Goal: Task Accomplishment & Management: Complete application form

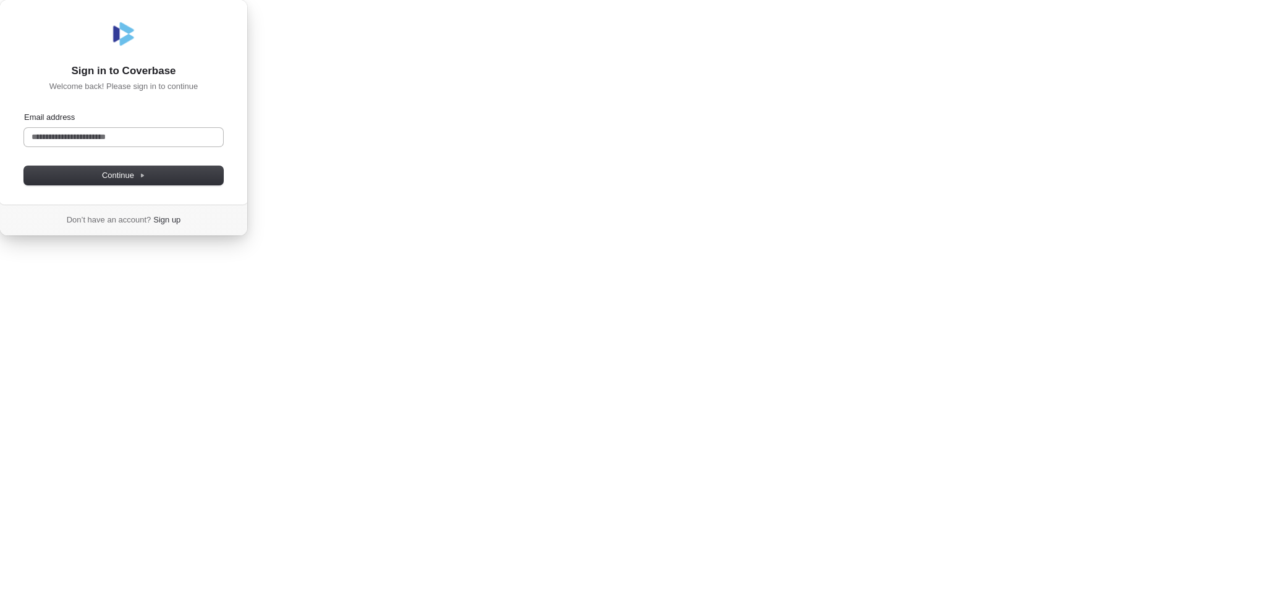
click at [223, 146] on input "Email address" at bounding box center [123, 137] width 199 height 19
click at [145, 181] on span "Continue" at bounding box center [123, 175] width 43 height 11
type input "**********"
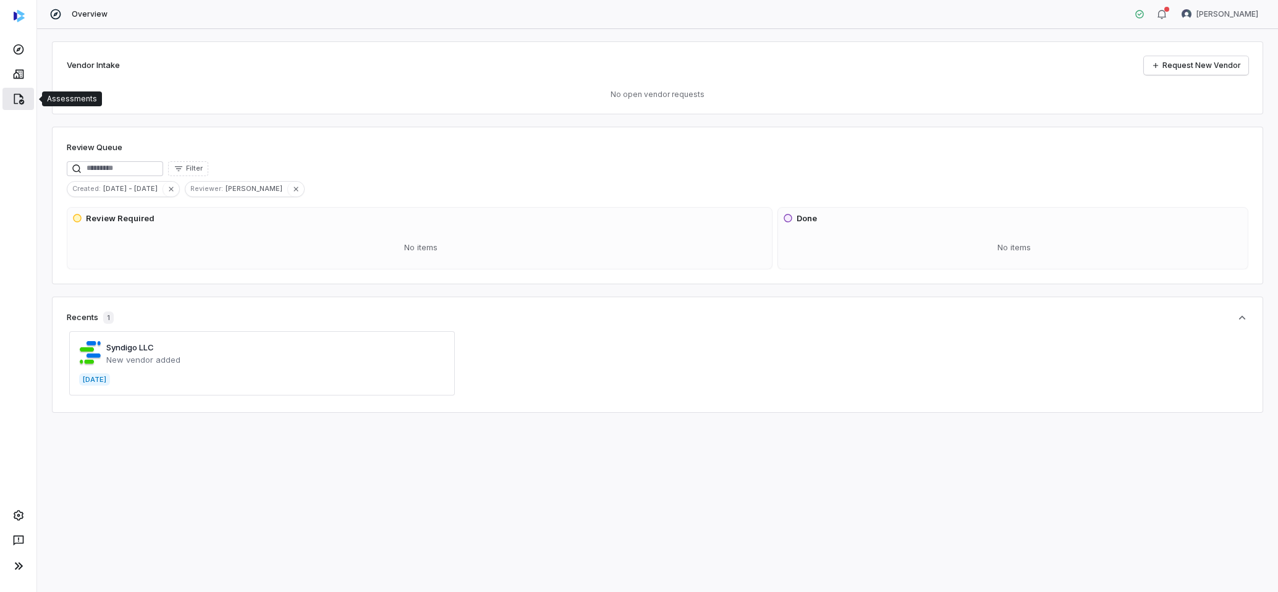
click at [25, 97] on link at bounding box center [18, 99] width 32 height 22
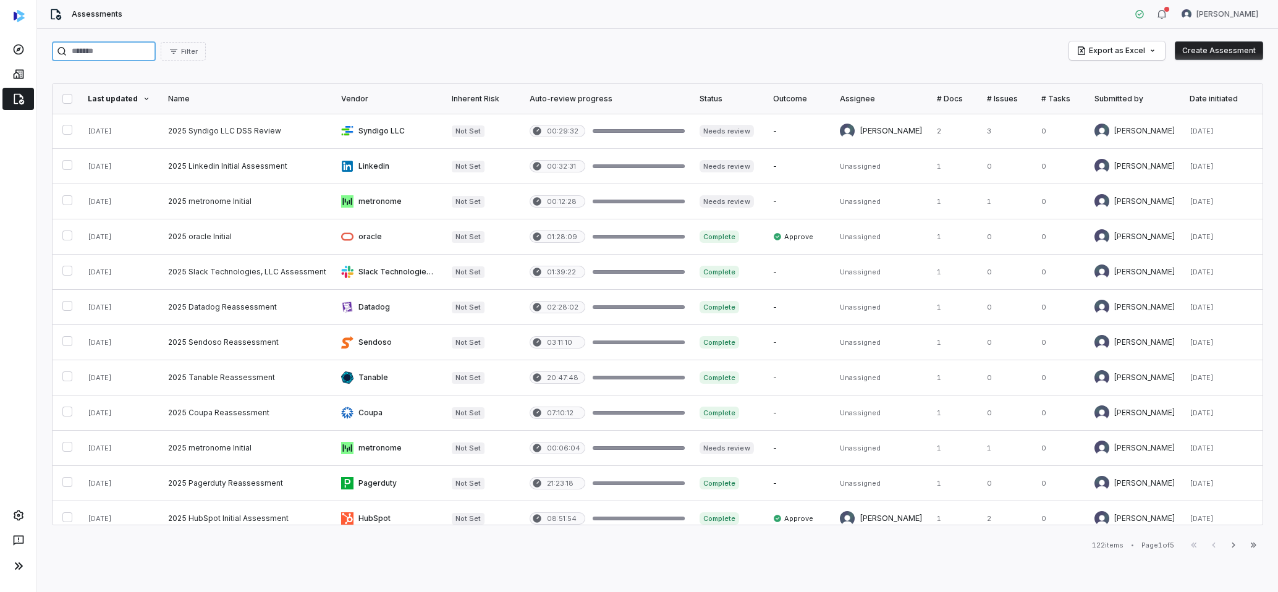
click at [134, 59] on input "search" at bounding box center [104, 51] width 104 height 20
type input "*******"
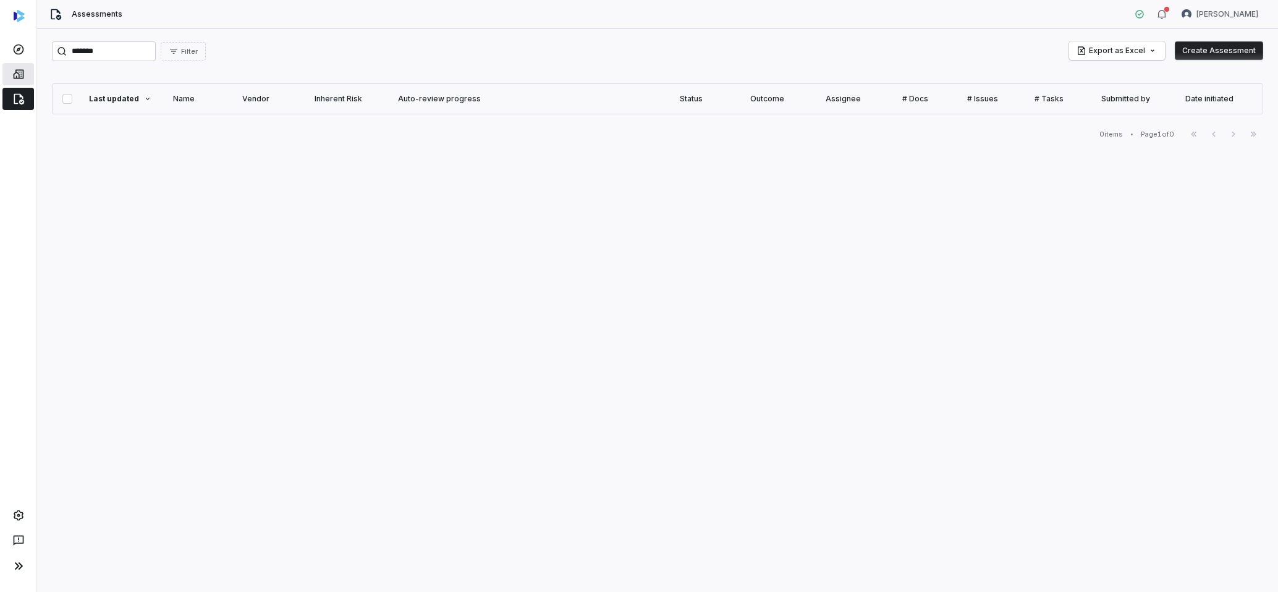
click at [20, 75] on icon at bounding box center [18, 74] width 12 height 12
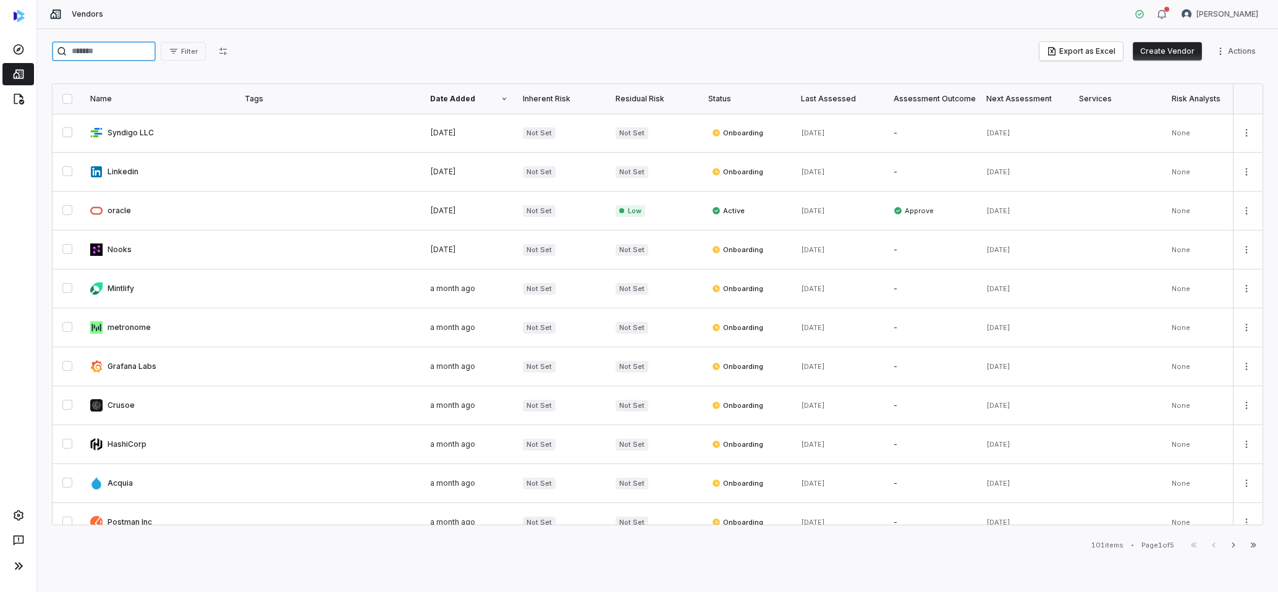
click at [112, 54] on input "search" at bounding box center [104, 51] width 104 height 20
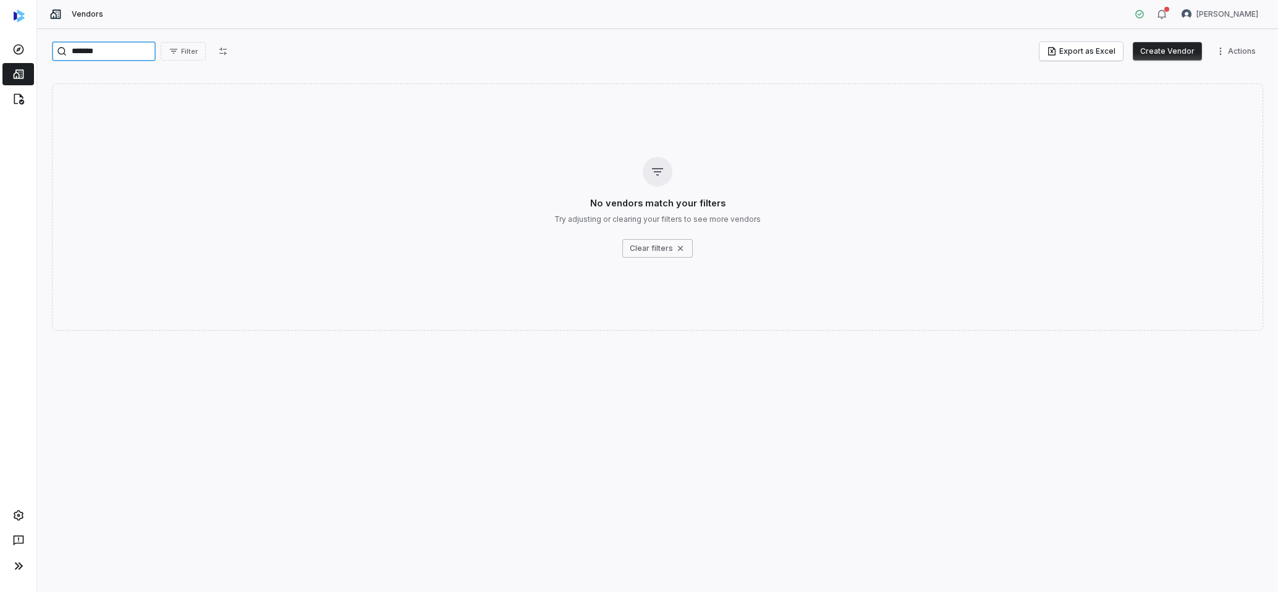
type input "*******"
click at [1182, 48] on button "Create Vendor" at bounding box center [1167, 51] width 69 height 19
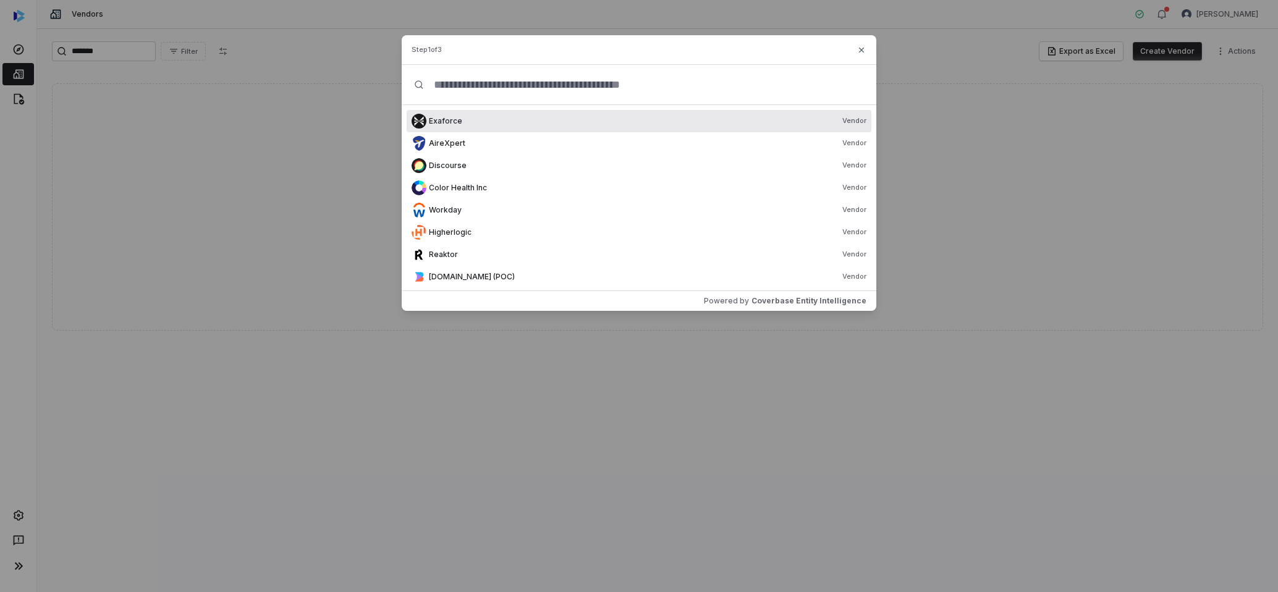
click at [585, 80] on input "text" at bounding box center [644, 85] width 440 height 40
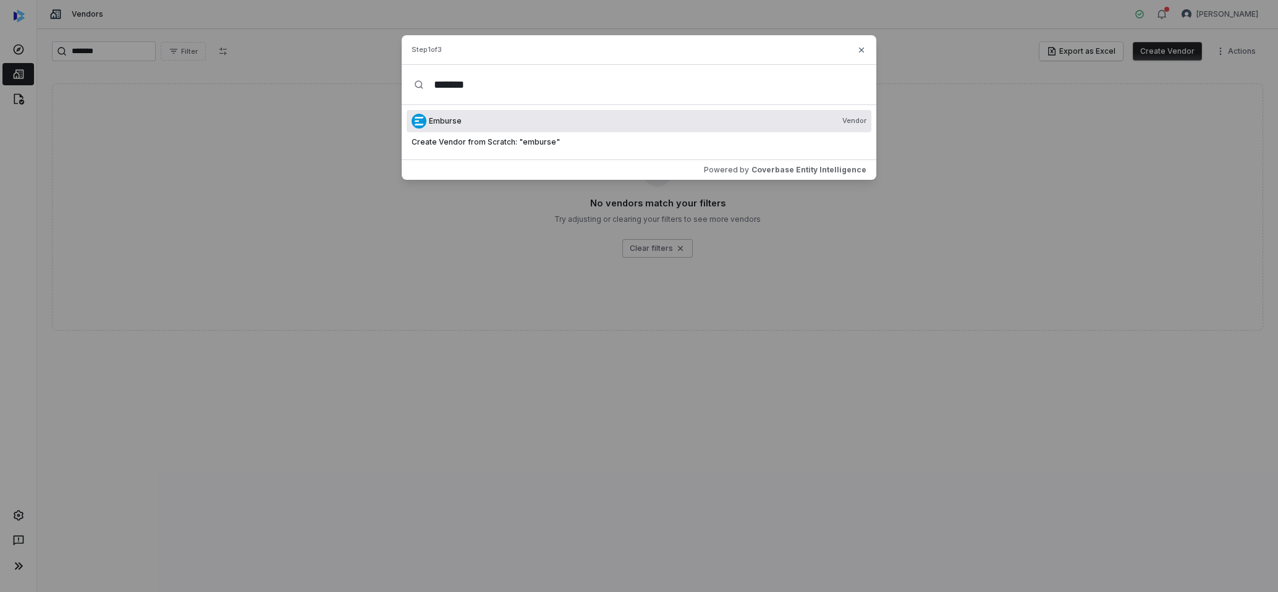
type input "*******"
click at [605, 114] on div "Emburse Vendor" at bounding box center [639, 121] width 465 height 22
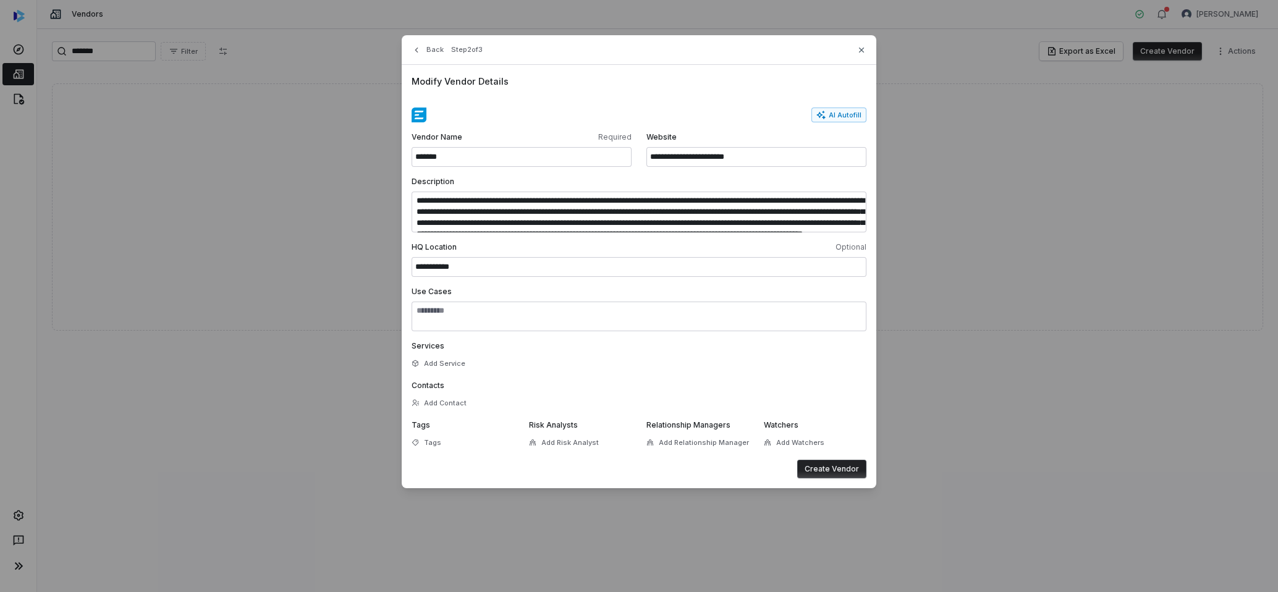
click at [811, 465] on button "Create Vendor" at bounding box center [831, 469] width 69 height 19
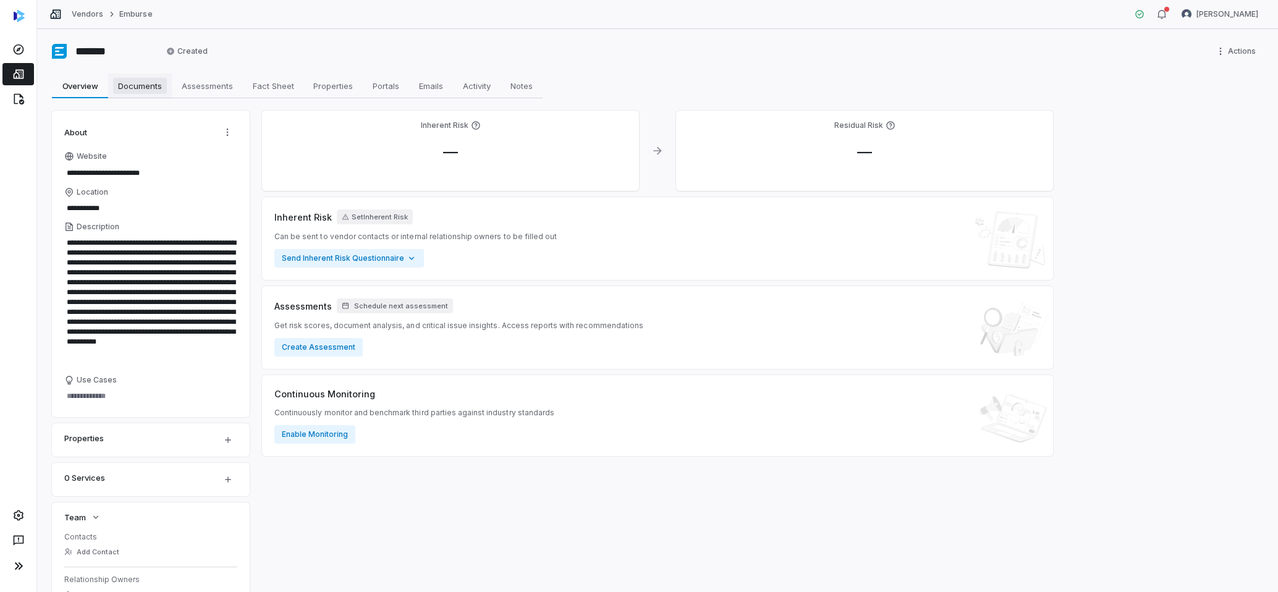
click at [137, 86] on span "Documents" at bounding box center [140, 86] width 54 height 16
type textarea "*"
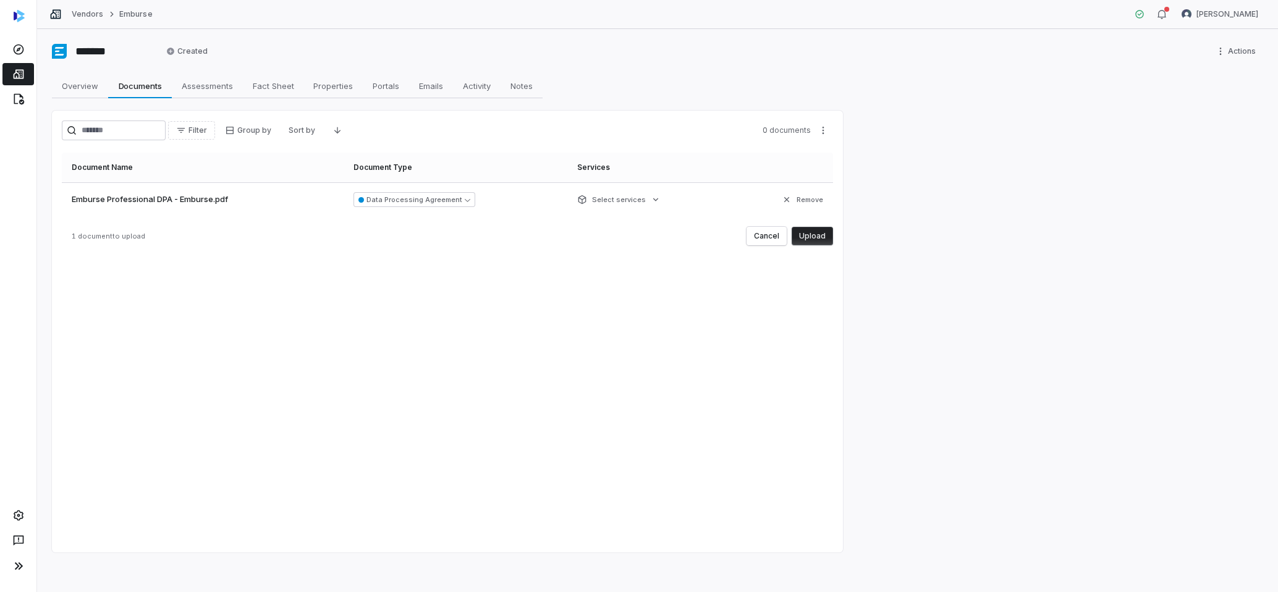
click at [810, 241] on button "Upload" at bounding box center [812, 236] width 41 height 19
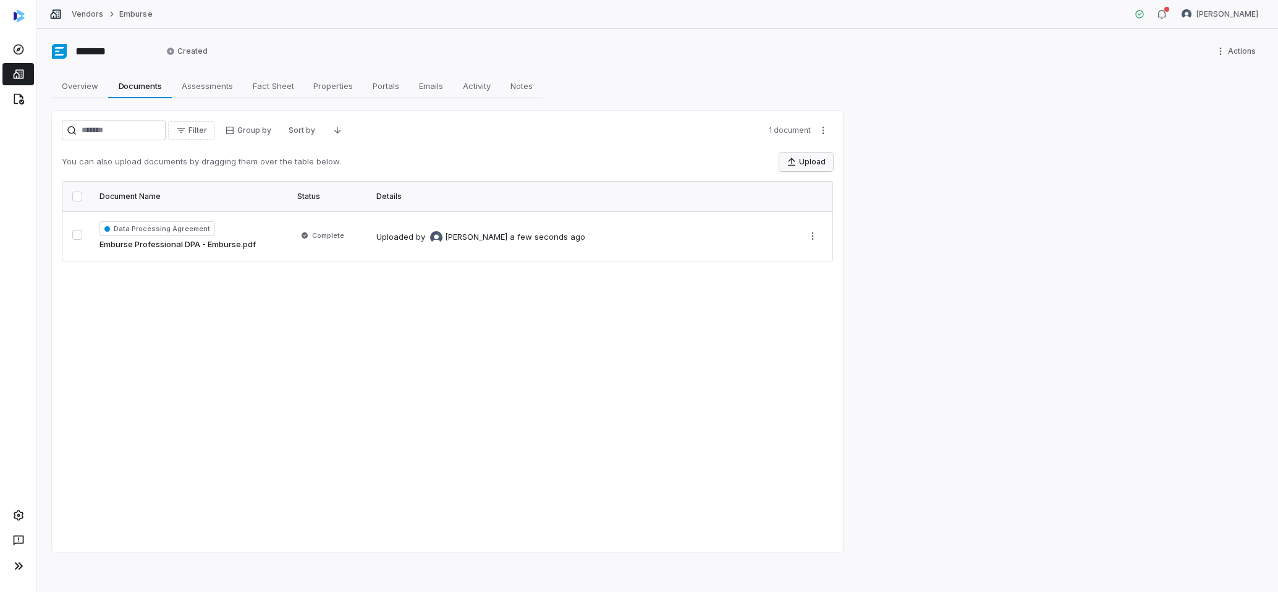
click at [790, 166] on icon "button" at bounding box center [792, 162] width 10 height 10
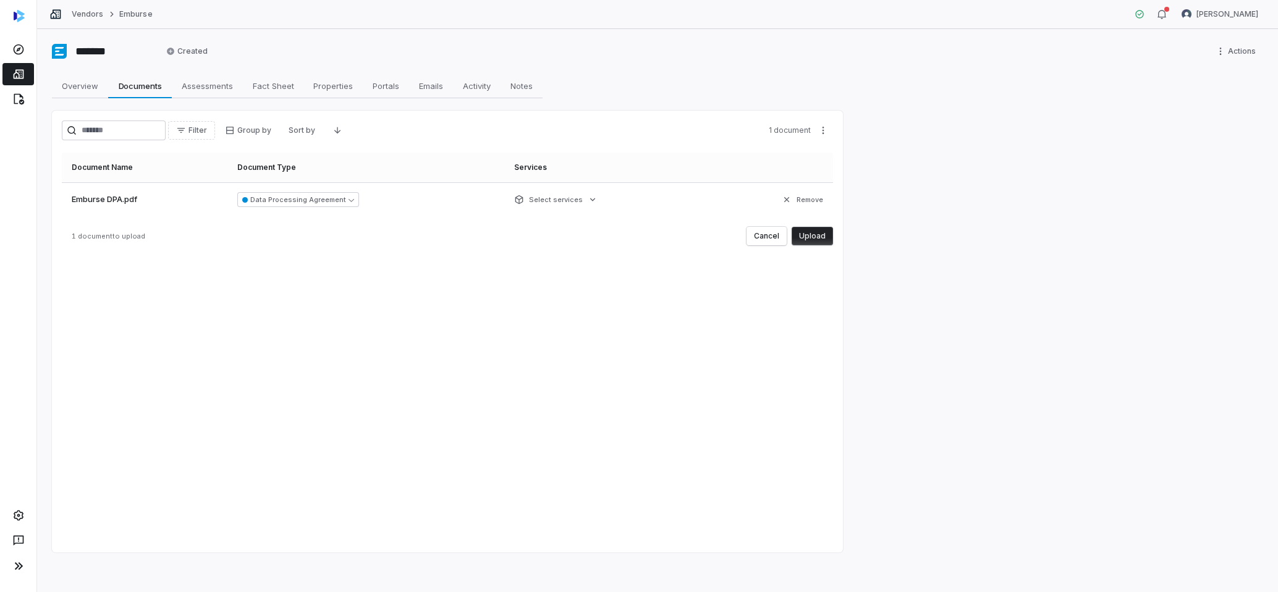
click at [816, 232] on button "Upload" at bounding box center [812, 236] width 41 height 19
click at [24, 96] on icon at bounding box center [18, 99] width 12 height 12
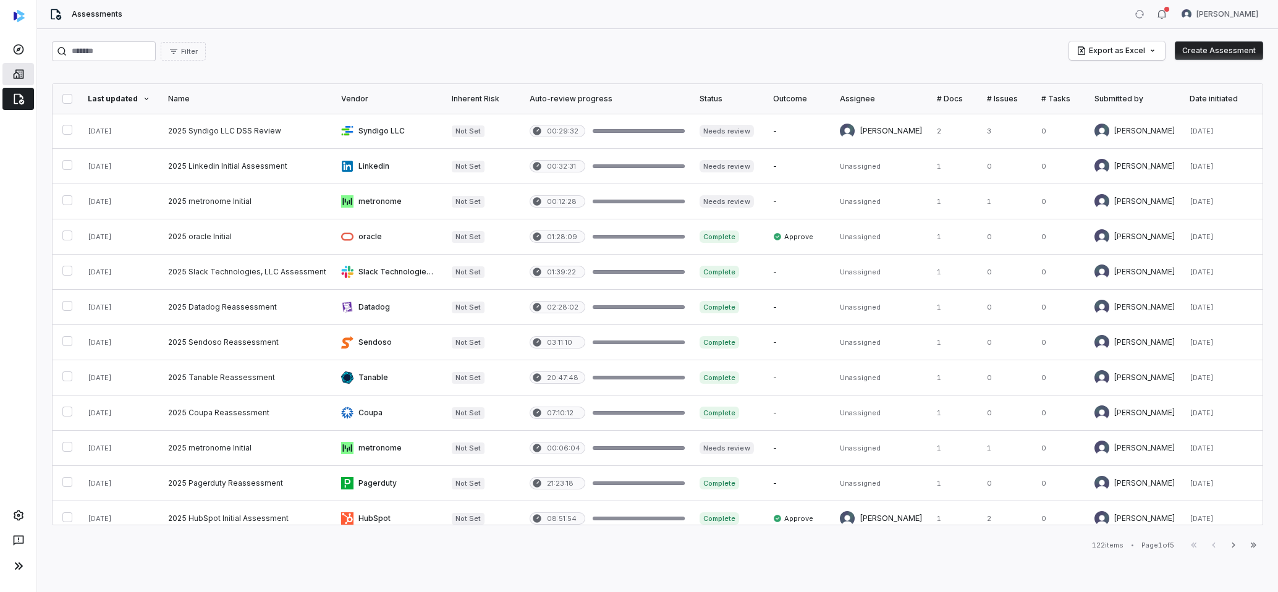
click at [6, 82] on link at bounding box center [18, 74] width 32 height 22
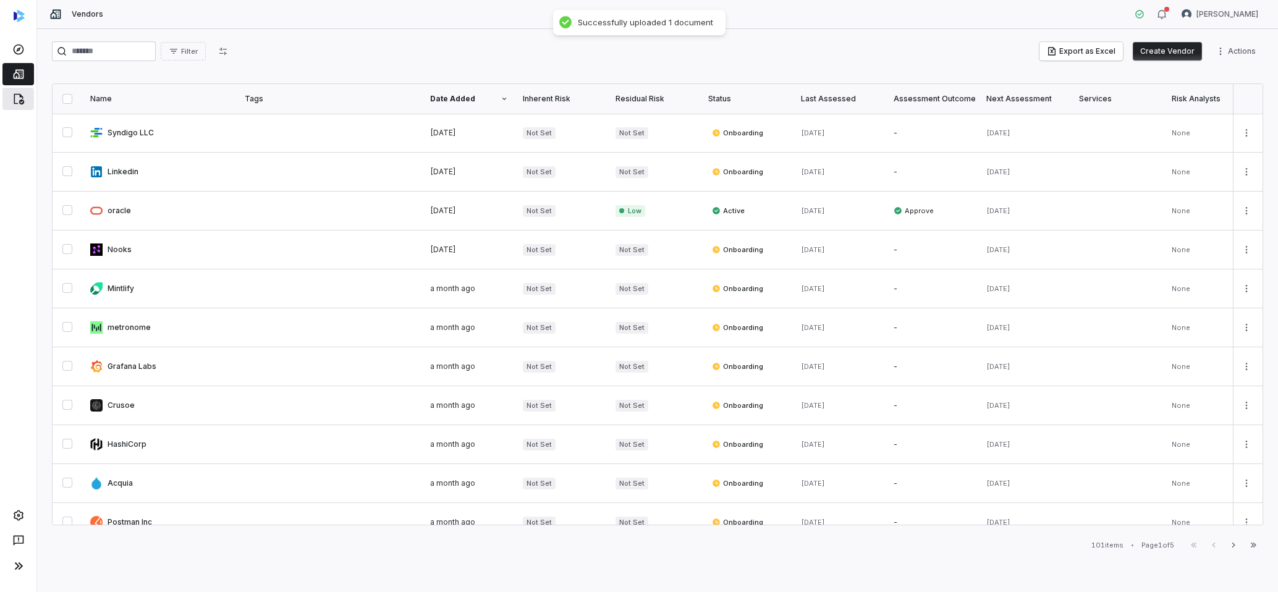
click at [27, 98] on link at bounding box center [18, 99] width 32 height 22
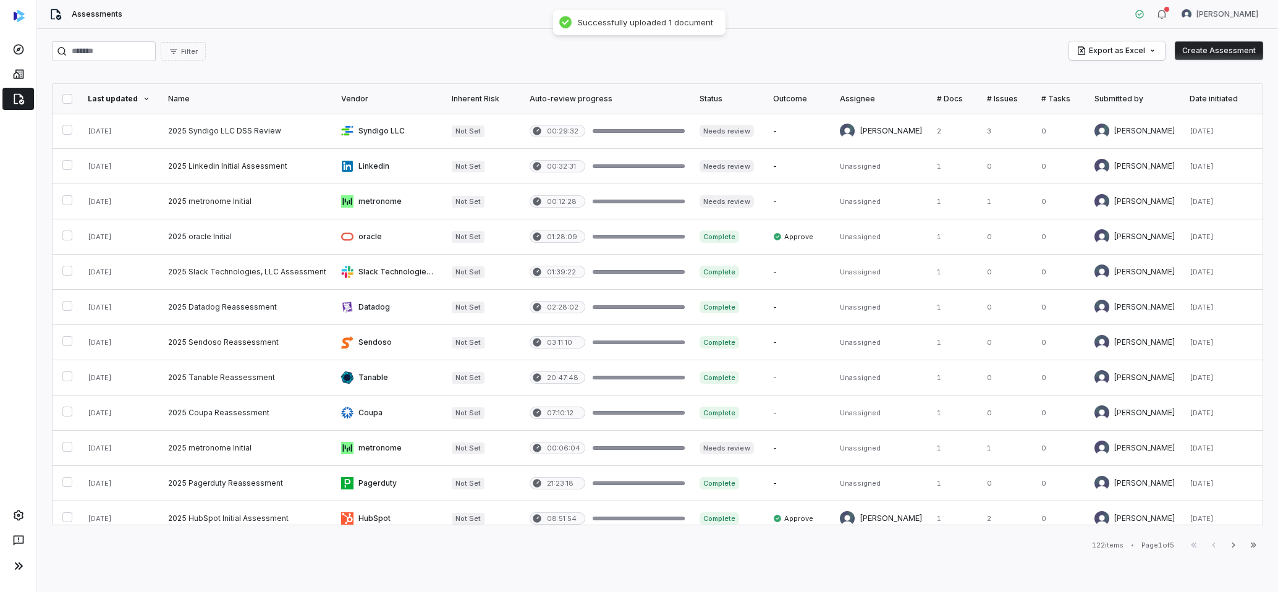
click at [1253, 49] on button "Create Assessment" at bounding box center [1219, 50] width 88 height 19
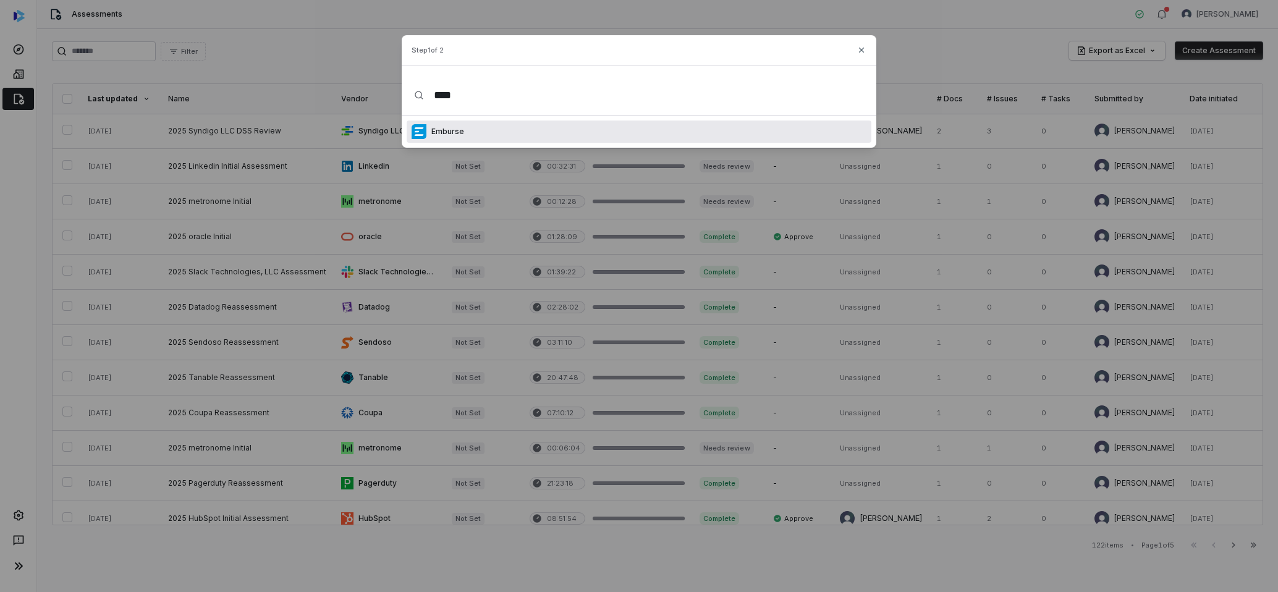
type input "****"
click at [501, 129] on div "Emburse" at bounding box center [639, 131] width 465 height 22
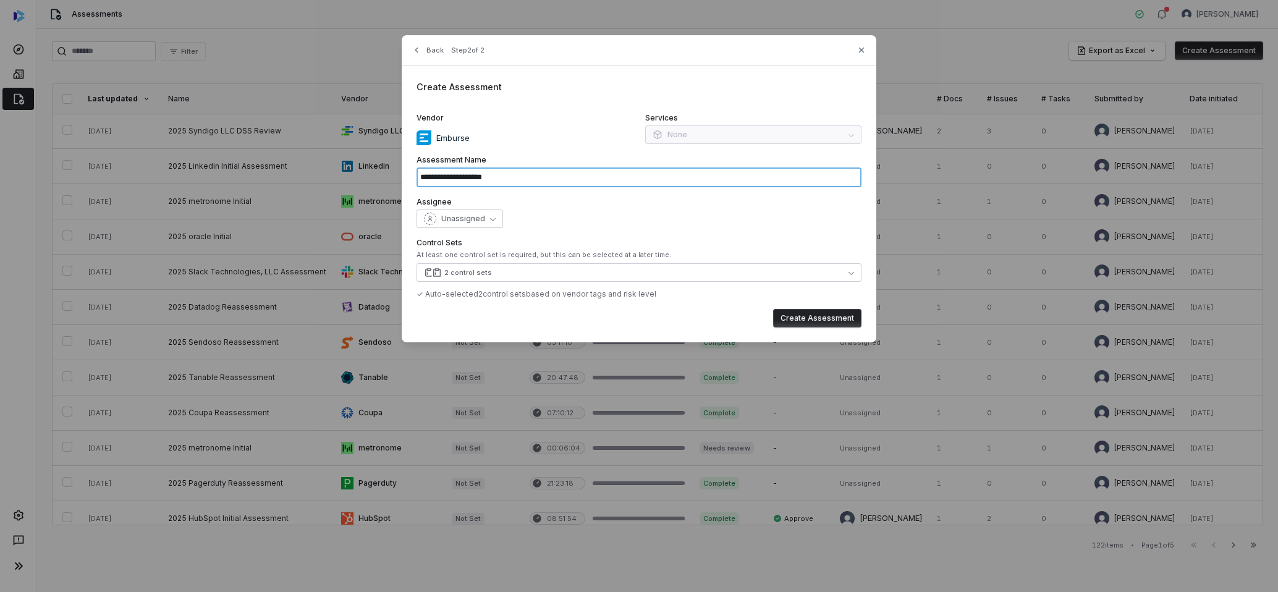
click at [536, 179] on input "**********" at bounding box center [638, 177] width 445 height 20
type input "**********"
click at [476, 226] on button "Unassigned" at bounding box center [459, 218] width 87 height 19
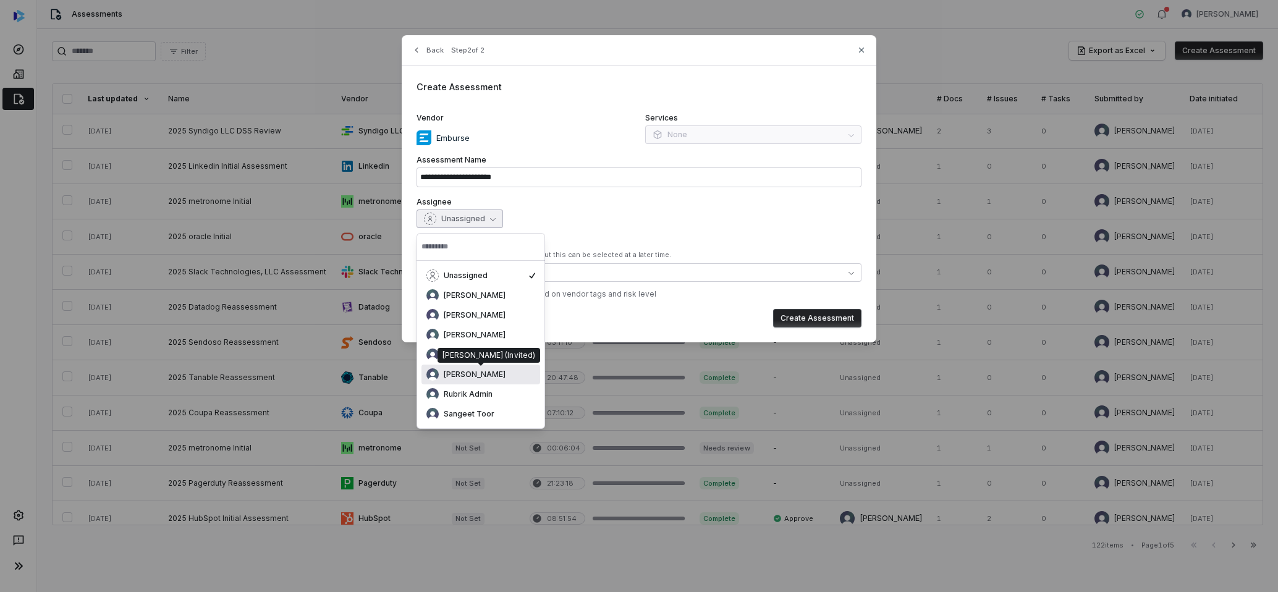
click at [484, 370] on span "[PERSON_NAME]" at bounding box center [475, 375] width 62 height 10
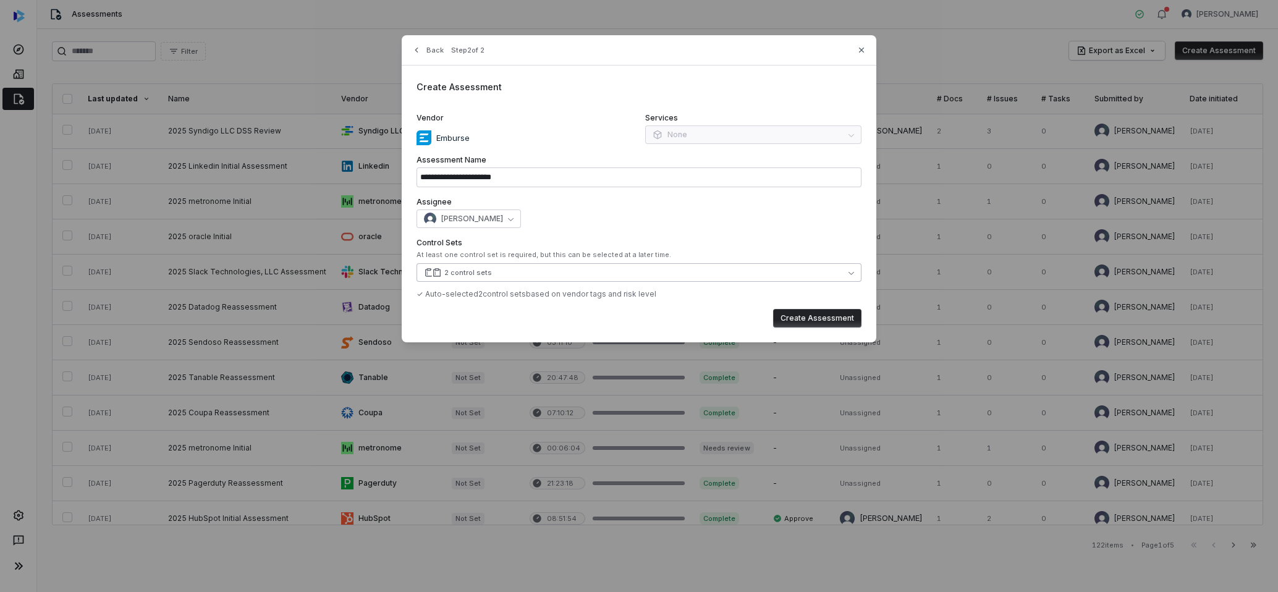
click at [856, 276] on button "2 control sets" at bounding box center [638, 272] width 445 height 19
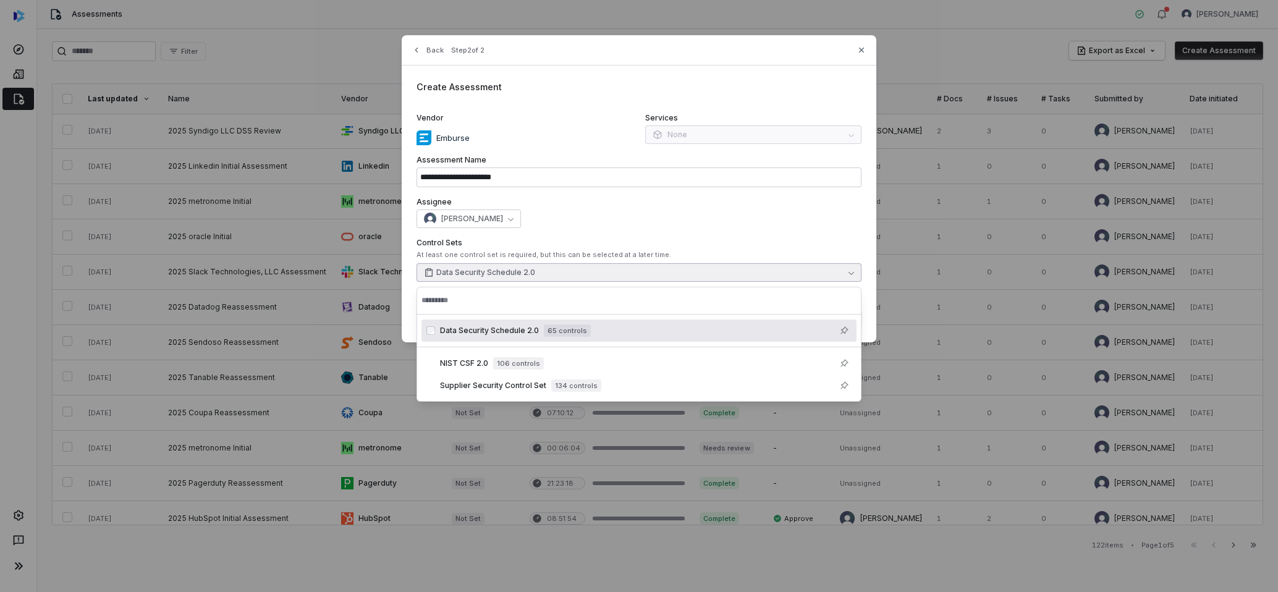
click at [737, 216] on div "[PERSON_NAME]" at bounding box center [638, 218] width 445 height 19
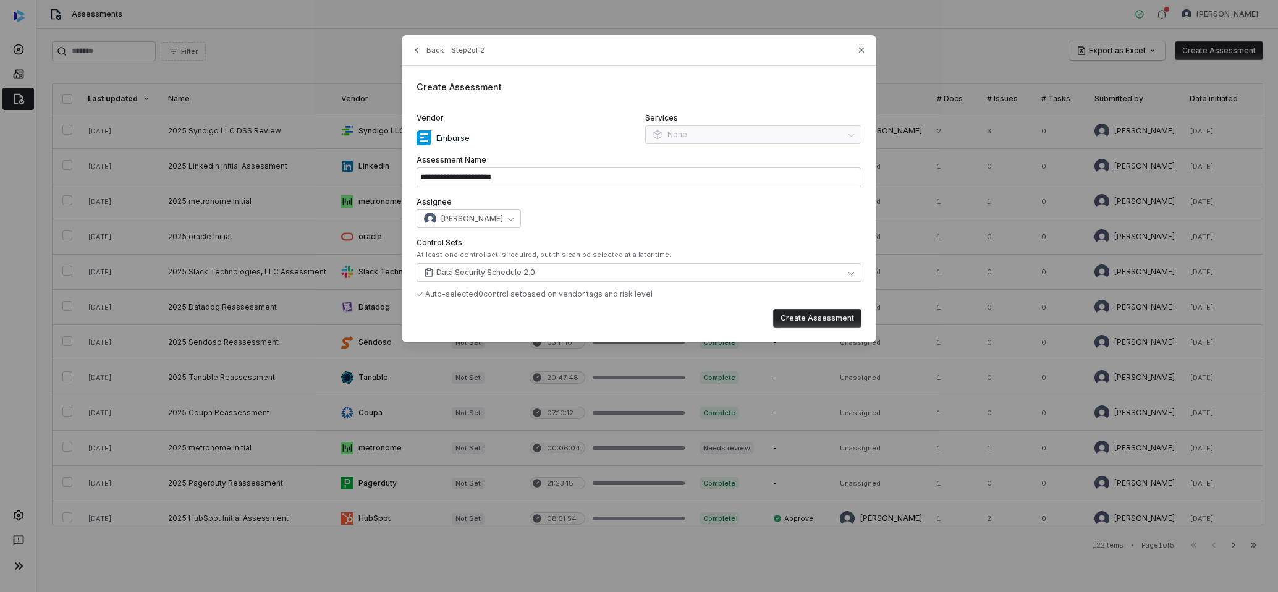
click at [819, 319] on button "Create Assessment" at bounding box center [817, 318] width 88 height 19
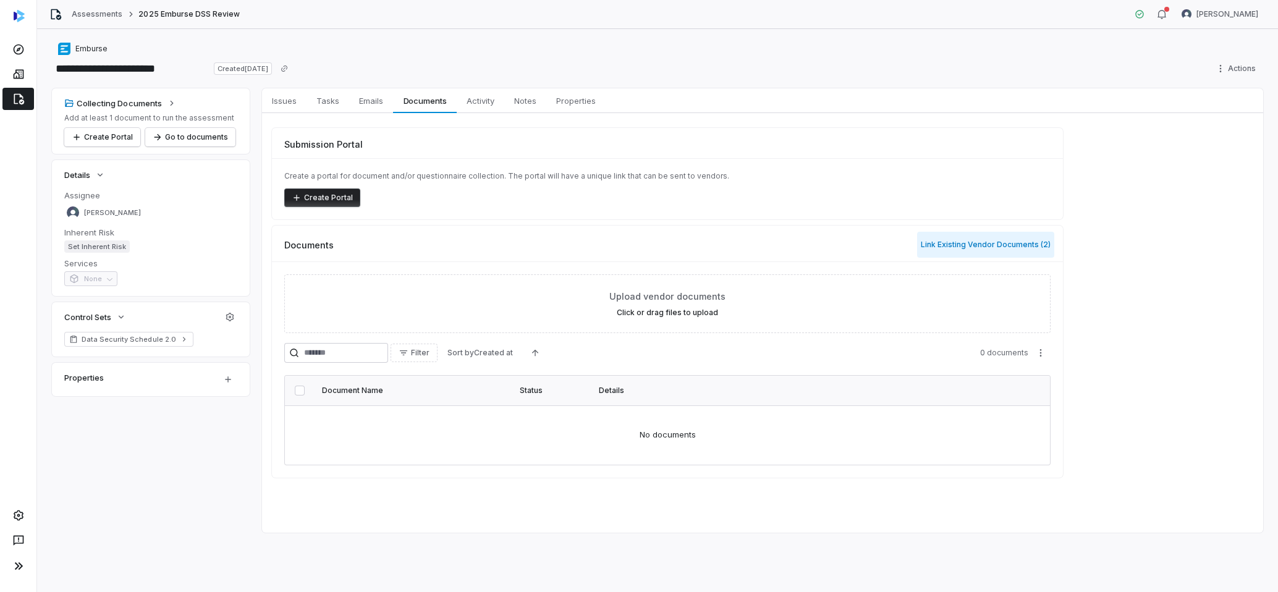
click at [1002, 241] on button "Link Existing Vendor Documents ( 2 )" at bounding box center [985, 245] width 137 height 26
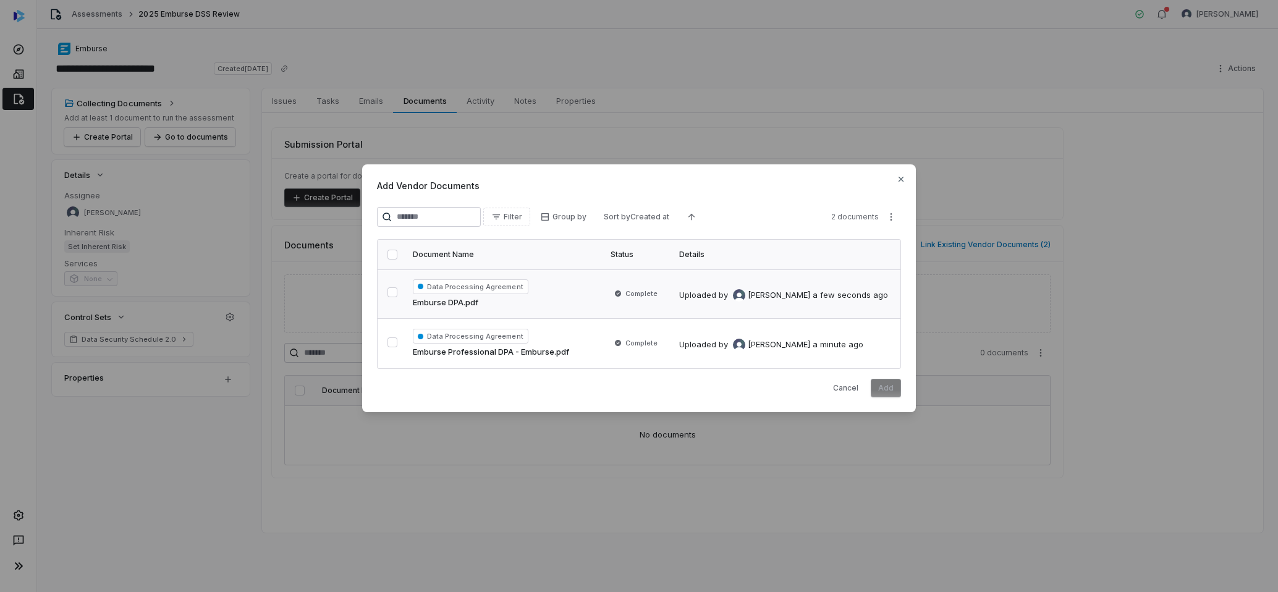
click at [395, 292] on button "button" at bounding box center [392, 292] width 10 height 10
click at [392, 339] on button "button" at bounding box center [392, 342] width 10 height 10
click at [881, 387] on button "Add" at bounding box center [886, 388] width 30 height 19
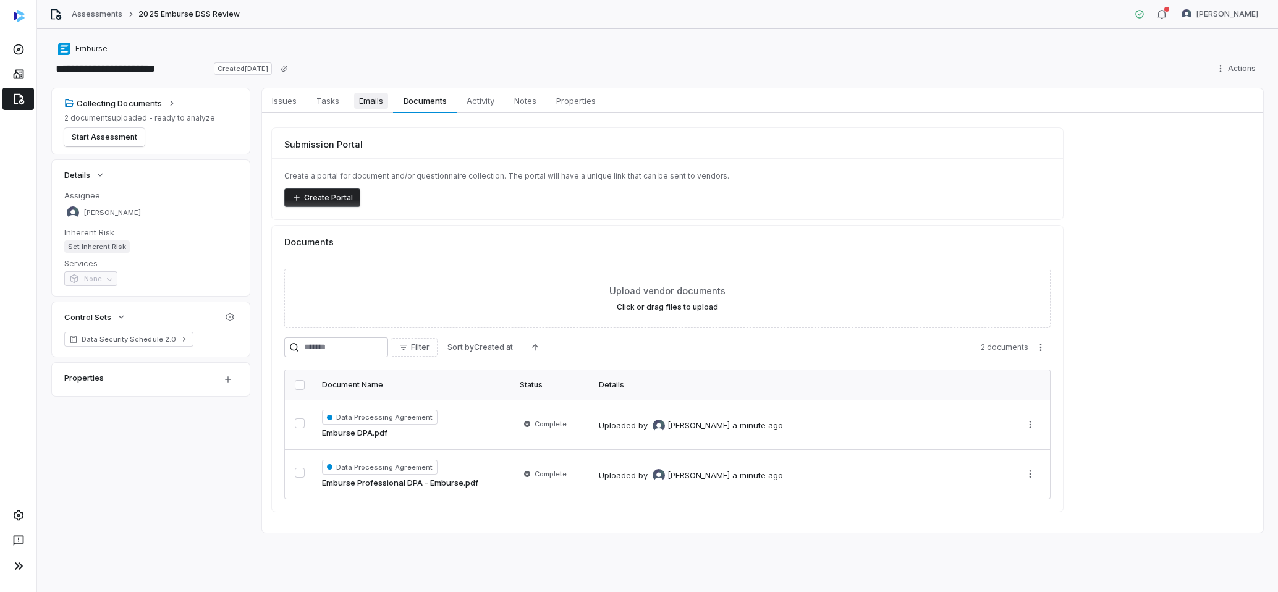
click at [363, 96] on span "Emails" at bounding box center [371, 101] width 34 height 16
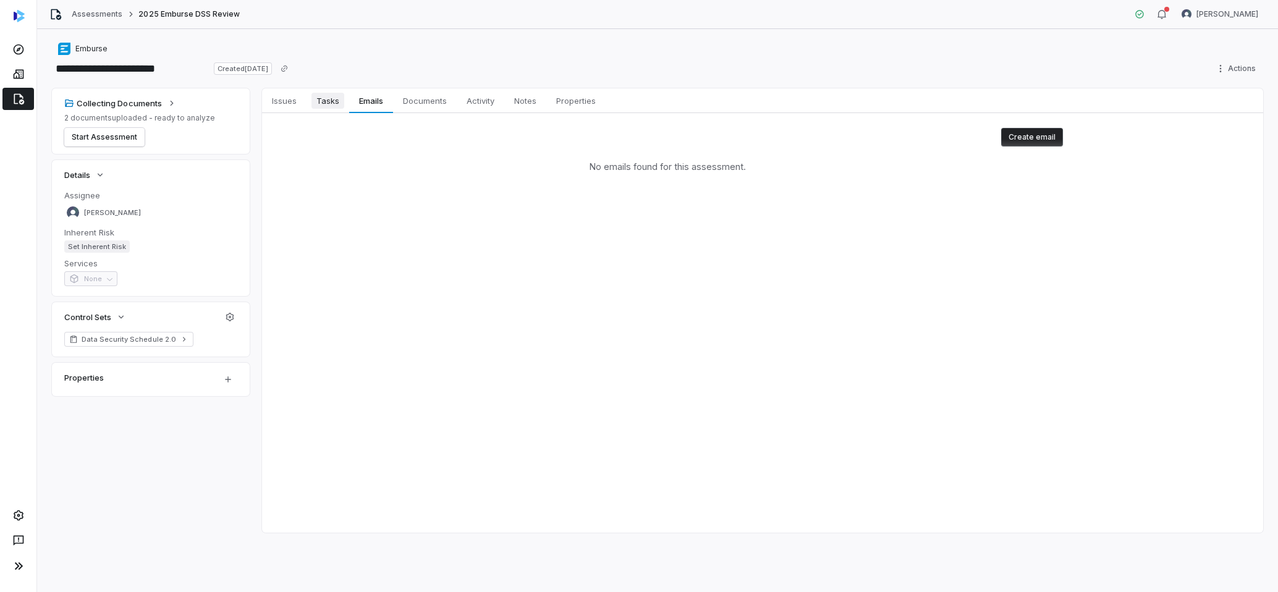
click at [330, 100] on span "Tasks" at bounding box center [327, 101] width 33 height 16
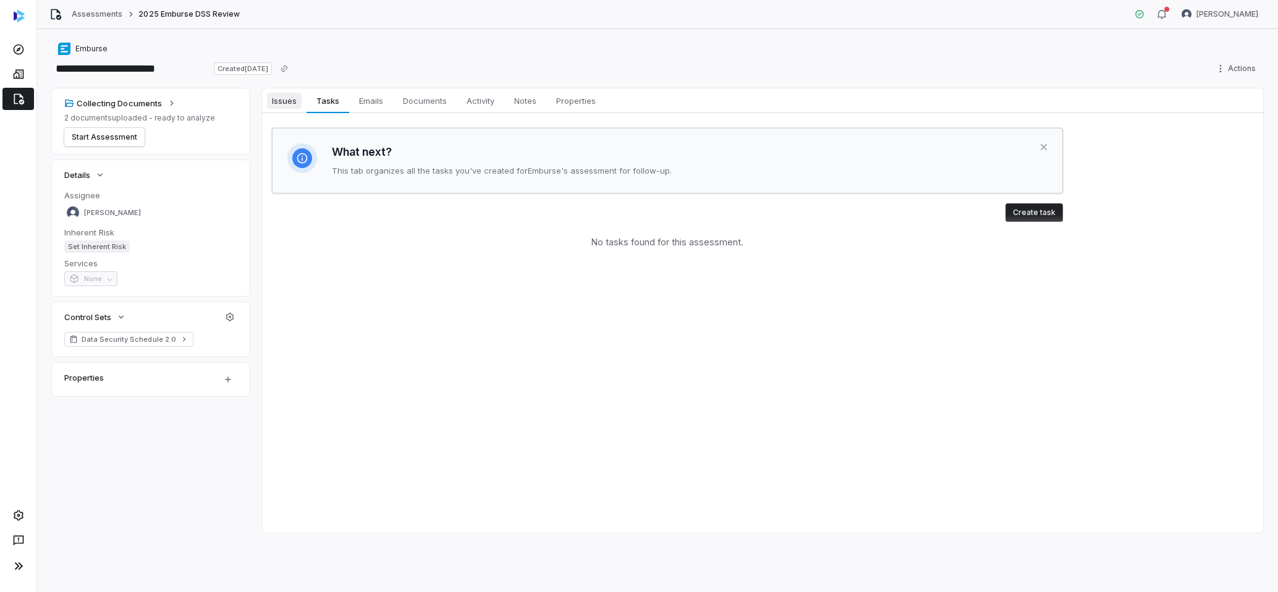
click at [274, 104] on span "Issues" at bounding box center [284, 101] width 35 height 16
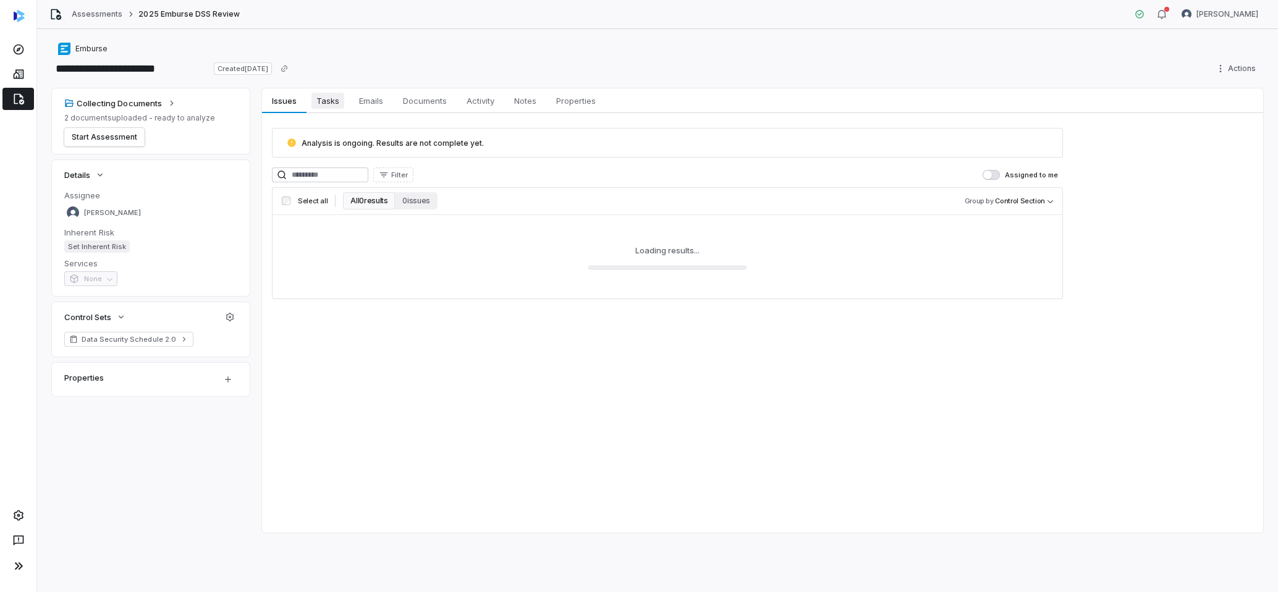
click at [327, 96] on span "Tasks" at bounding box center [327, 101] width 33 height 16
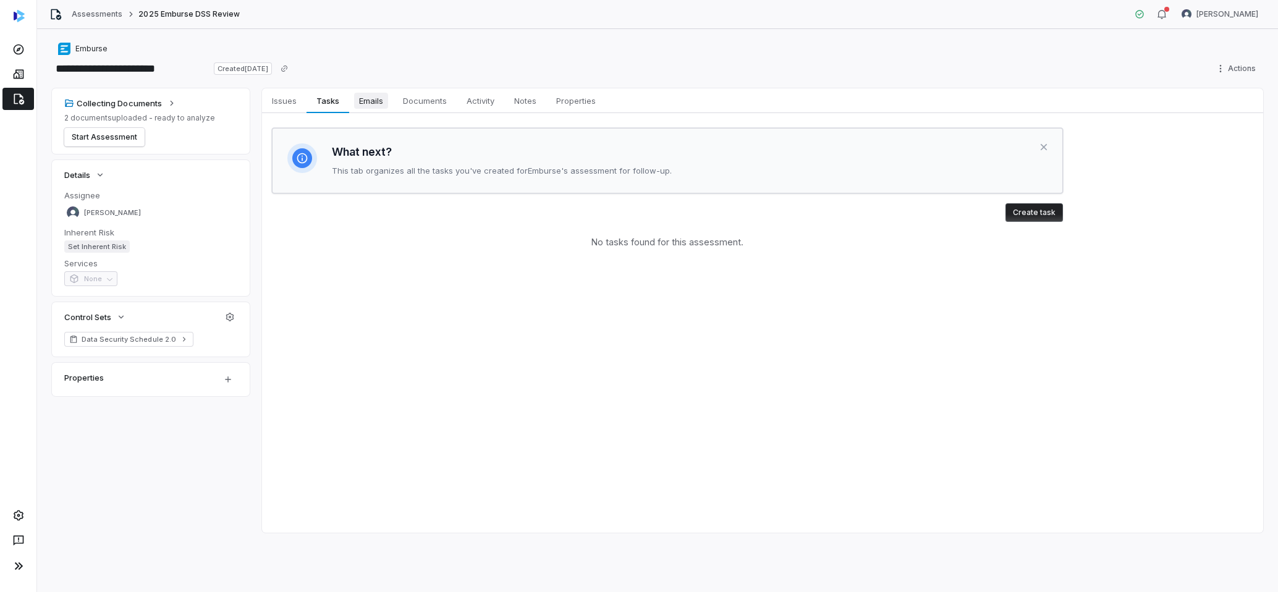
click at [384, 104] on span "Emails" at bounding box center [371, 101] width 34 height 16
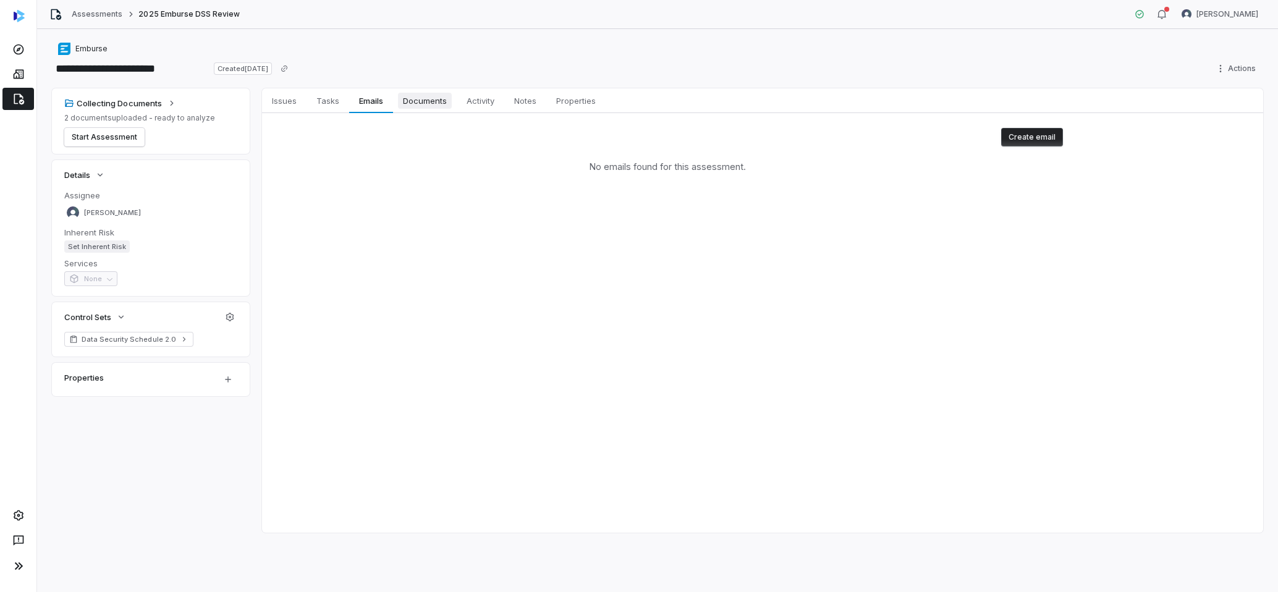
click at [423, 98] on span "Documents" at bounding box center [425, 101] width 54 height 16
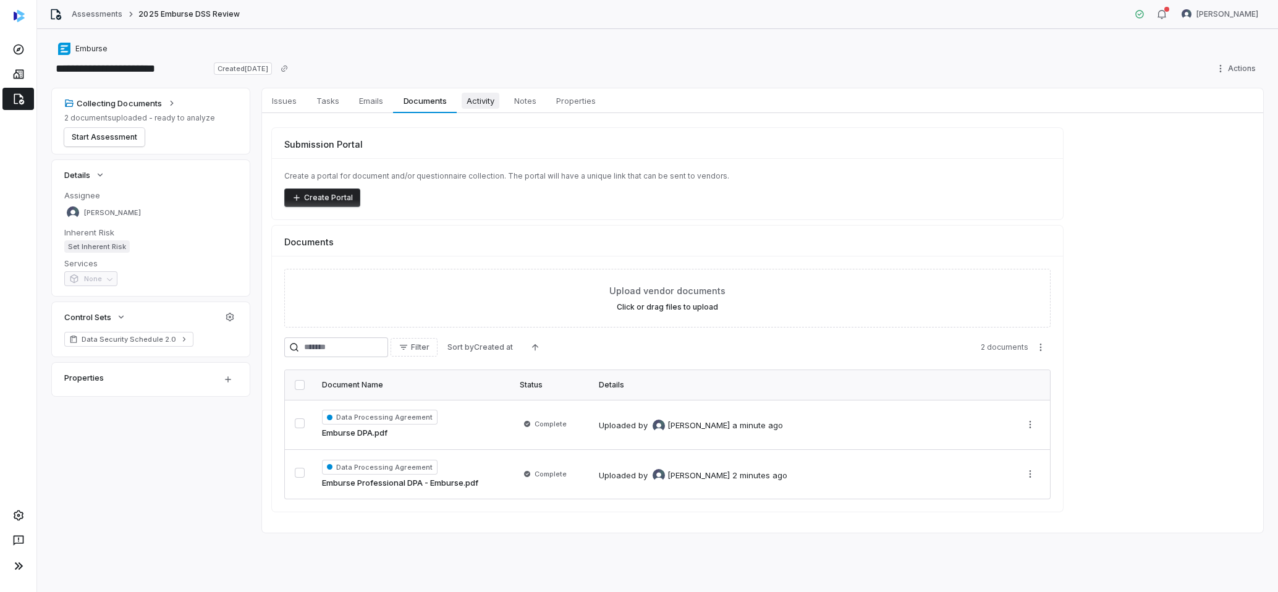
click at [499, 101] on span "Activity" at bounding box center [481, 101] width 38 height 16
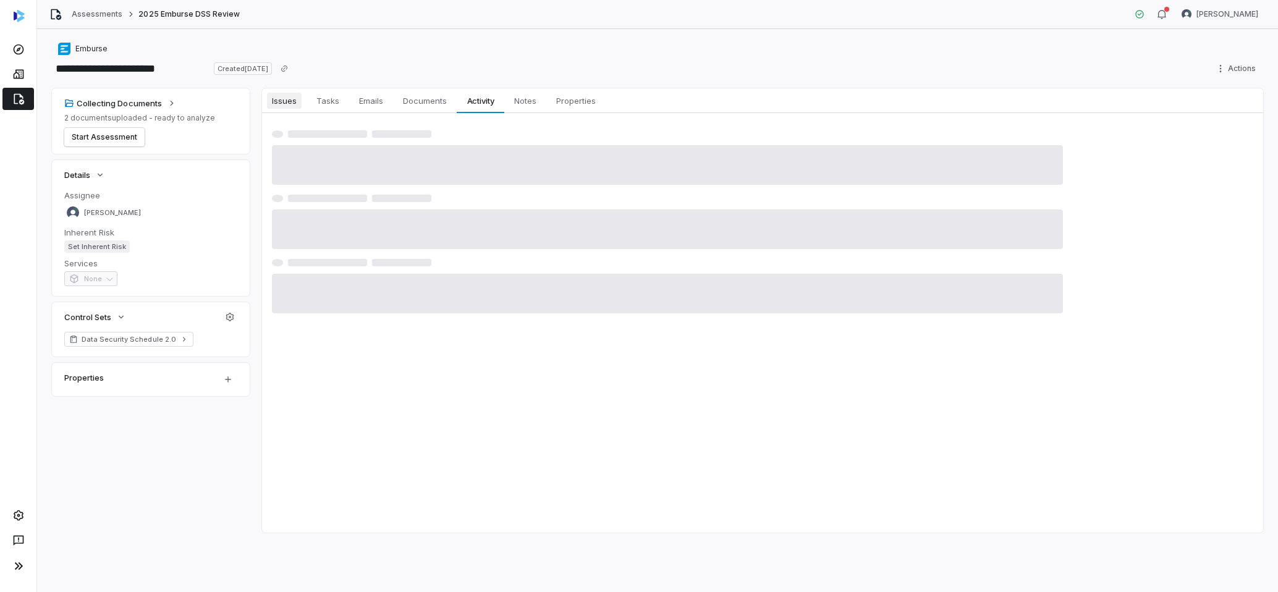
click at [288, 101] on span "Issues" at bounding box center [284, 101] width 35 height 16
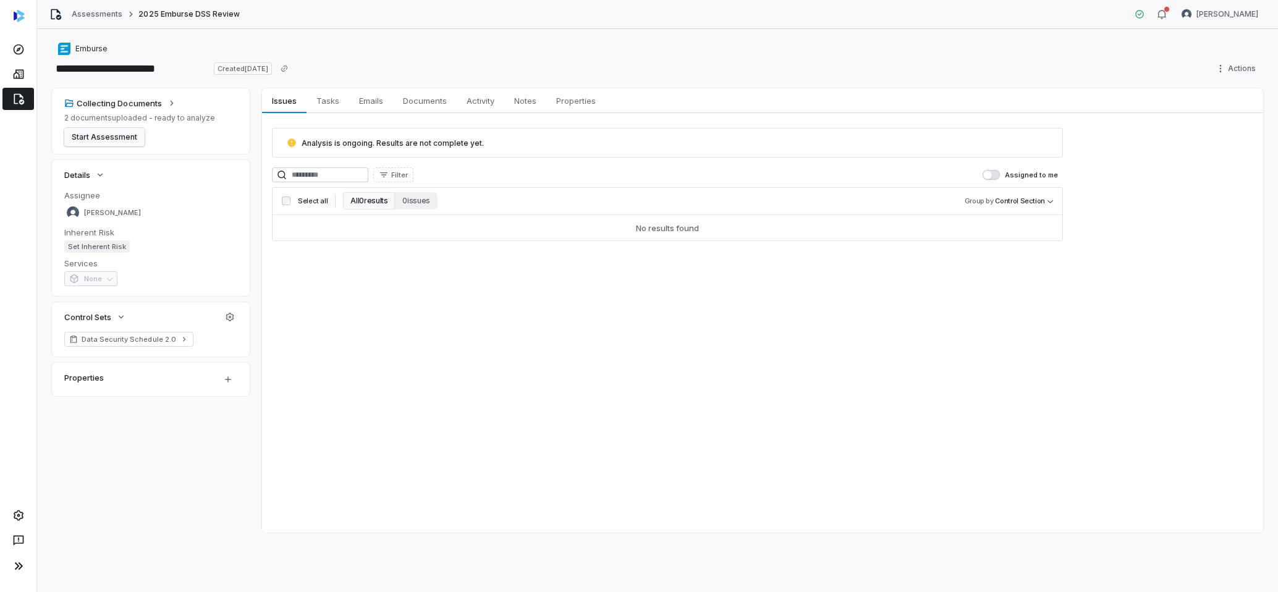
click at [125, 130] on button "Start Assessment" at bounding box center [104, 137] width 80 height 19
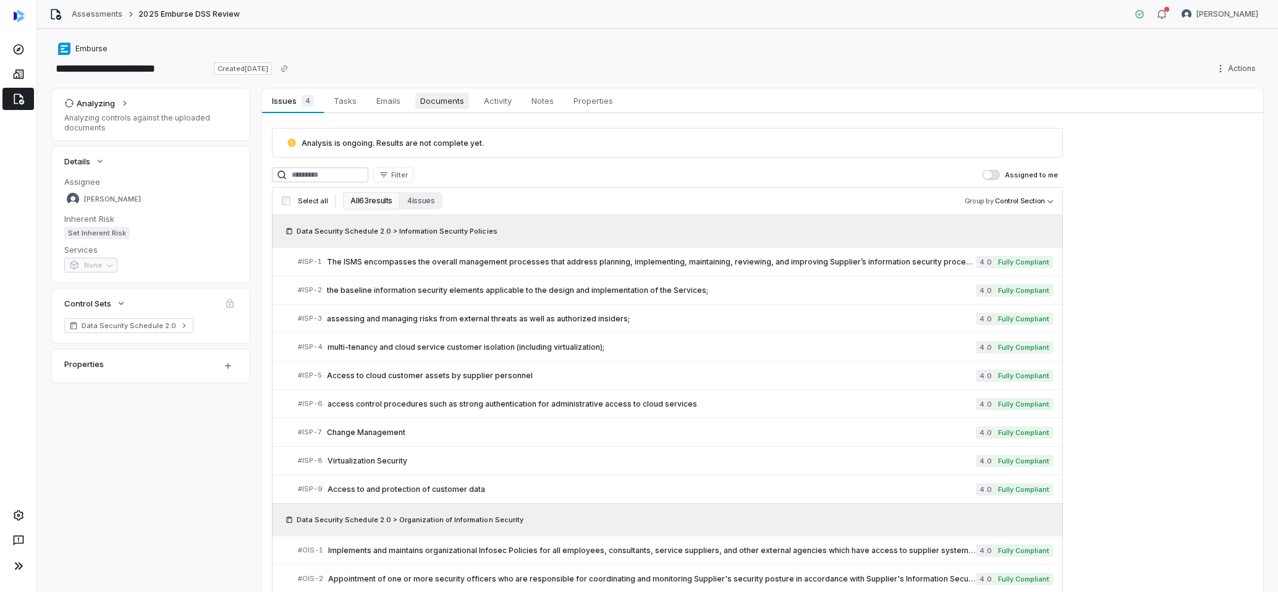
click at [439, 106] on span "Documents" at bounding box center [442, 101] width 54 height 16
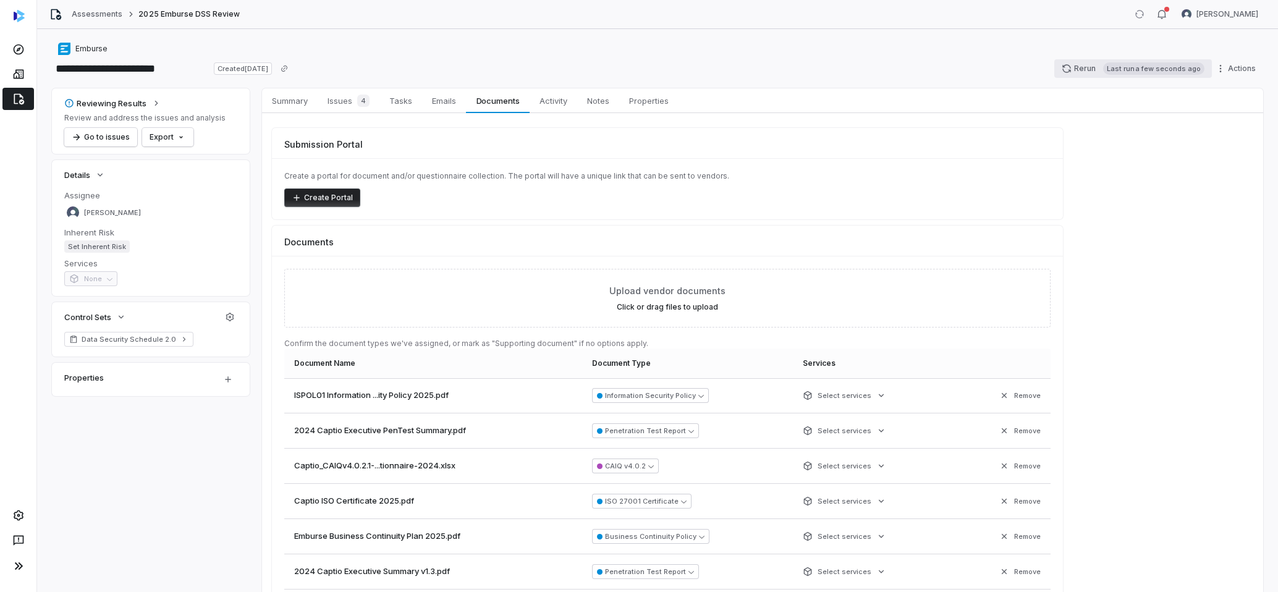
click at [1088, 66] on button "Rerun Last run a few seconds ago" at bounding box center [1133, 68] width 158 height 19
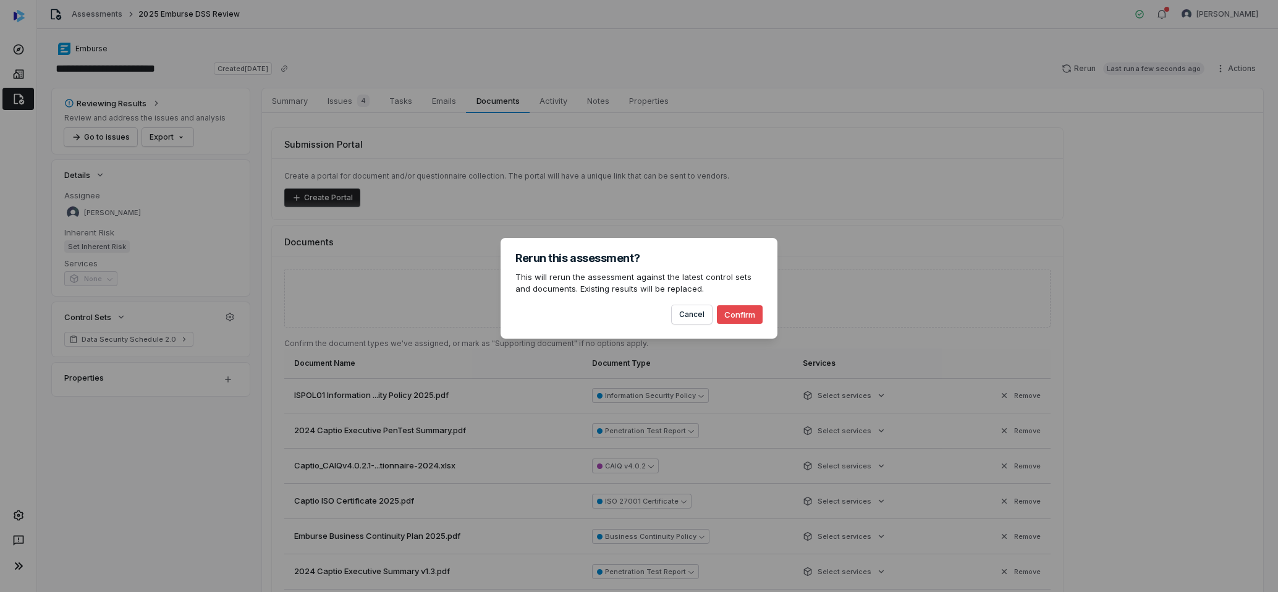
click at [740, 310] on button "Confirm" at bounding box center [740, 314] width 46 height 19
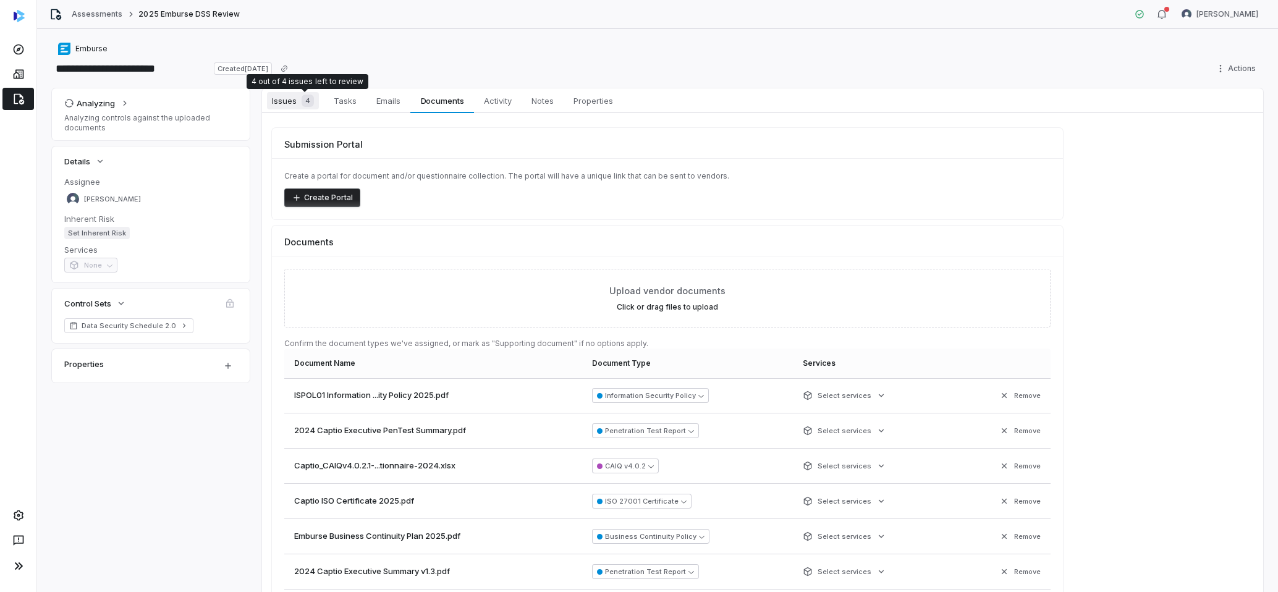
click at [294, 103] on span "Issues 4" at bounding box center [293, 100] width 52 height 17
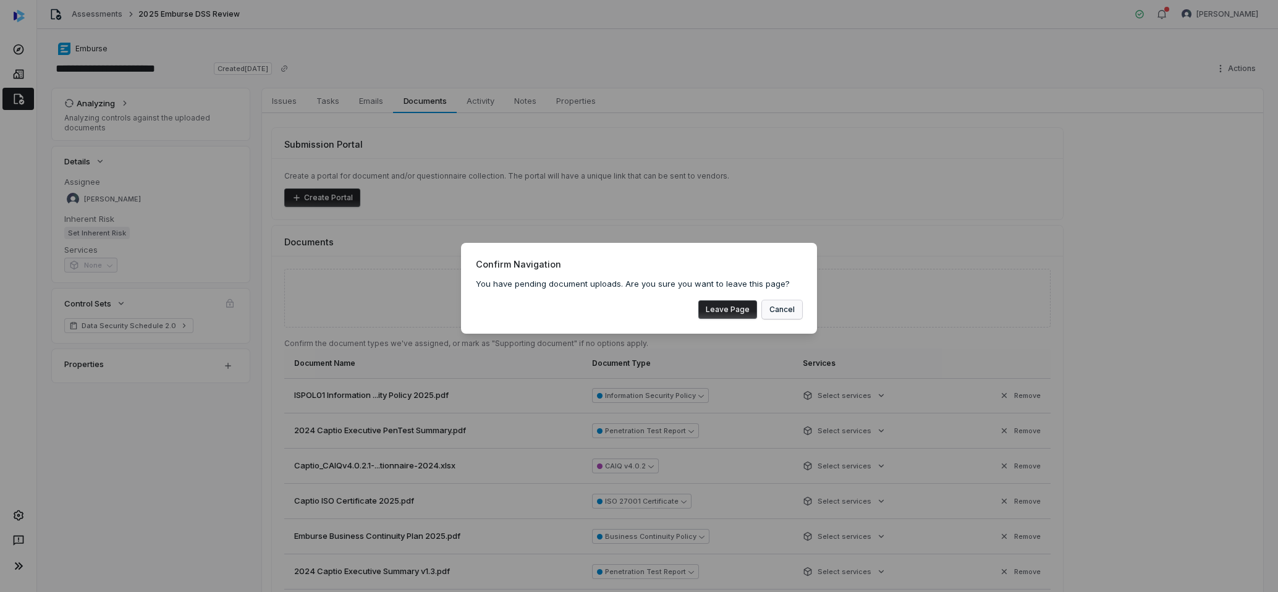
click at [777, 310] on button "Cancel" at bounding box center [782, 309] width 40 height 19
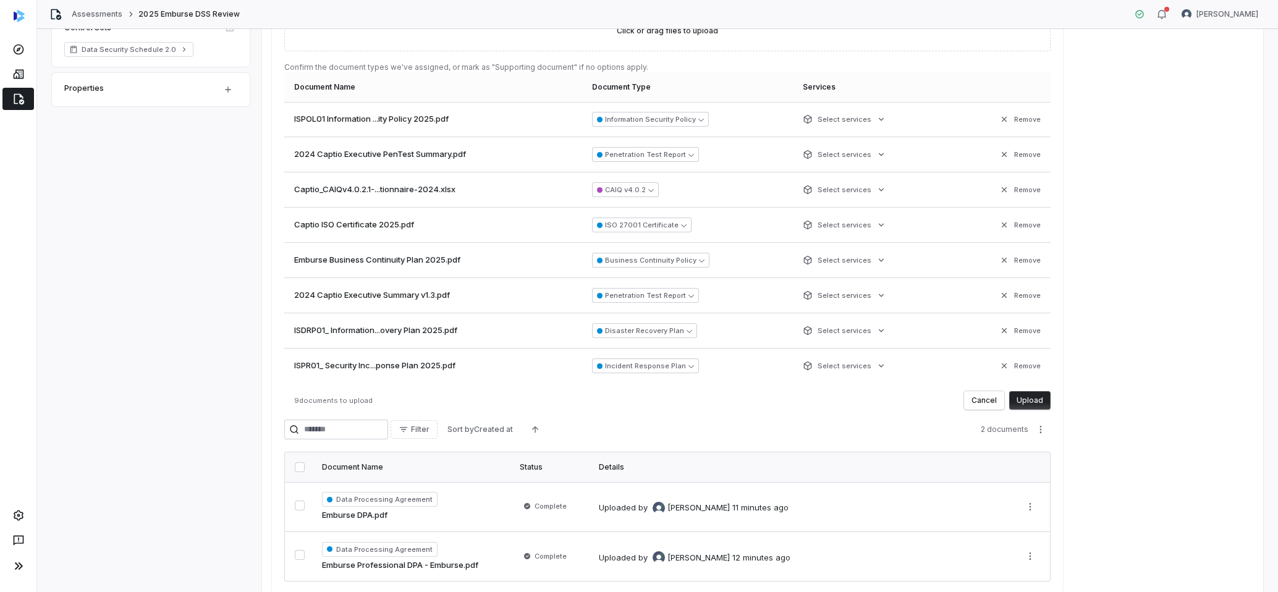
scroll to position [332, 0]
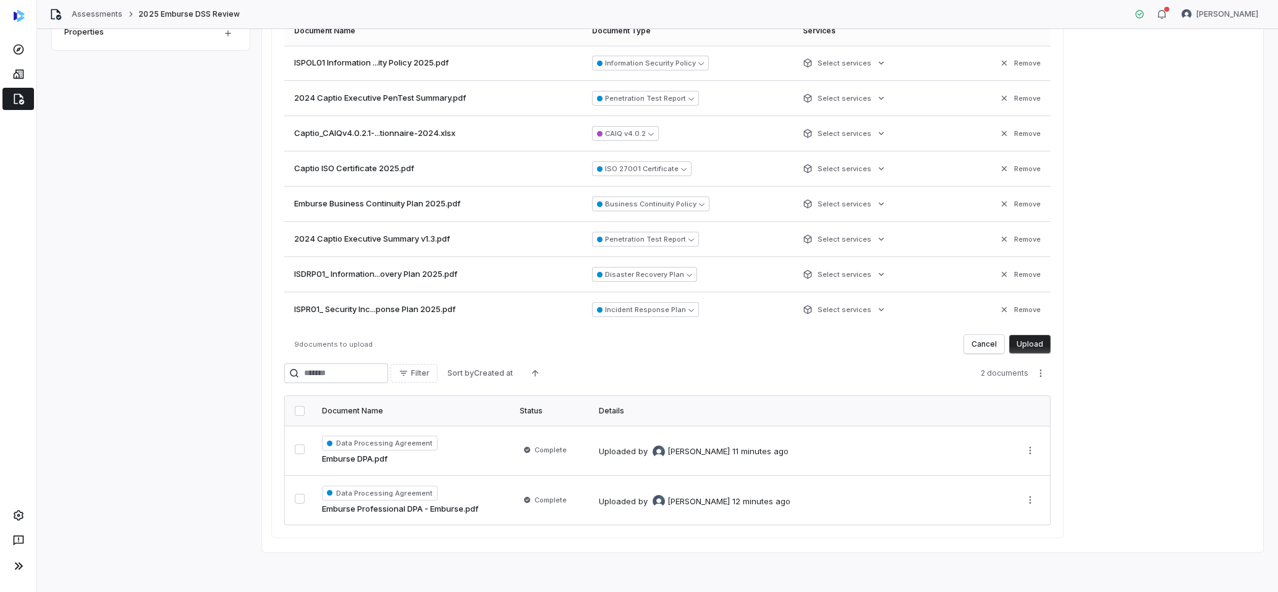
click at [1028, 342] on button "Upload" at bounding box center [1029, 344] width 41 height 19
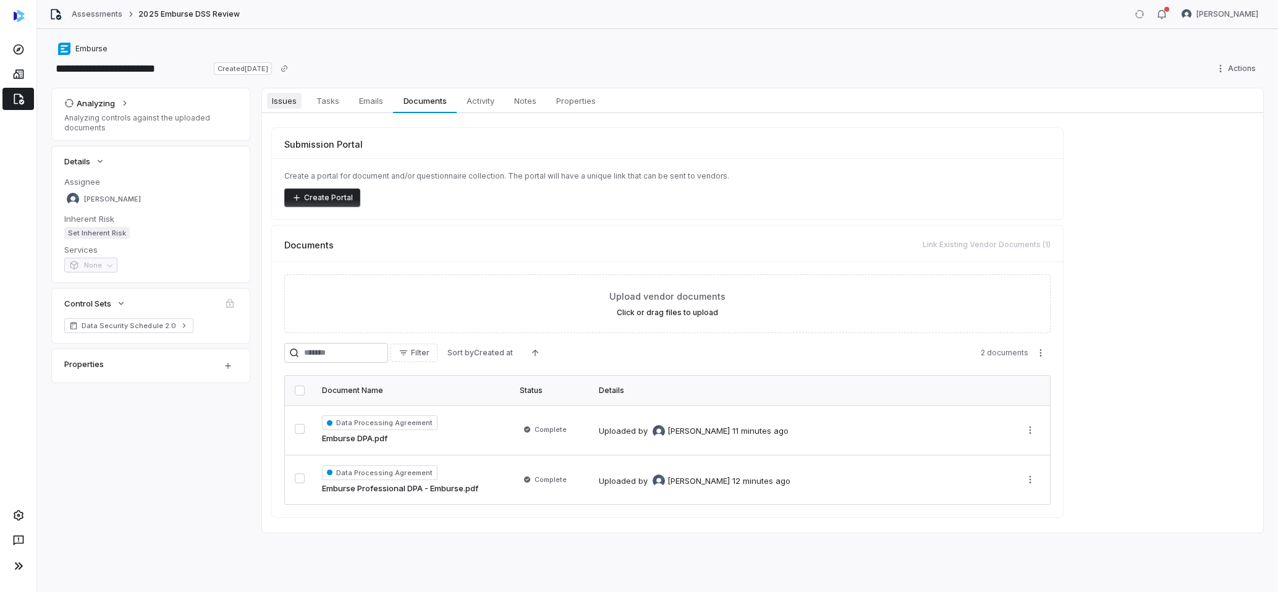
click at [282, 105] on span "Issues" at bounding box center [284, 101] width 35 height 16
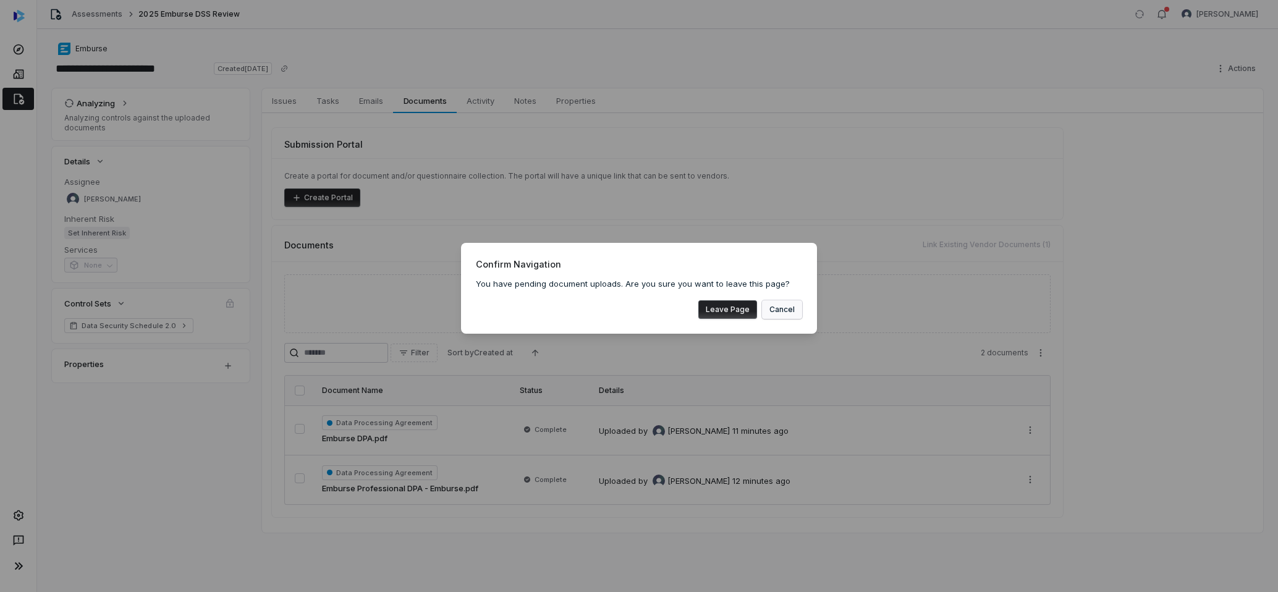
click at [785, 315] on button "Cancel" at bounding box center [782, 309] width 40 height 19
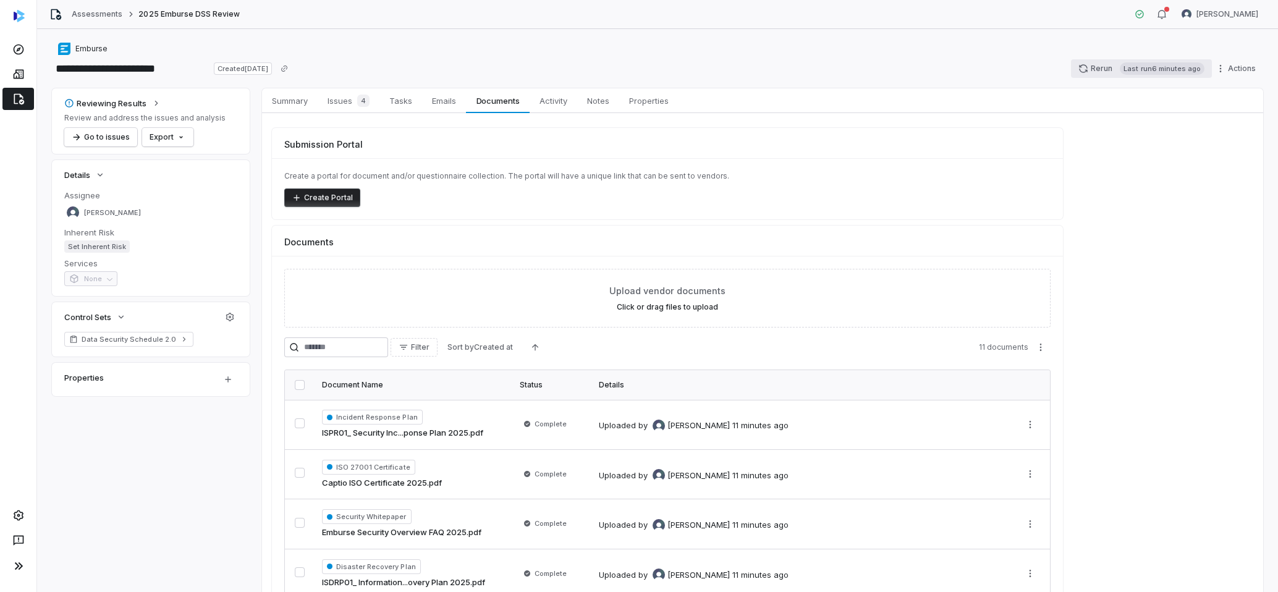
click at [1085, 59] on div "Rerun Last run 6 minutes ago Actions" at bounding box center [1167, 69] width 192 height 20
click at [1084, 71] on icon "button" at bounding box center [1083, 69] width 10 height 10
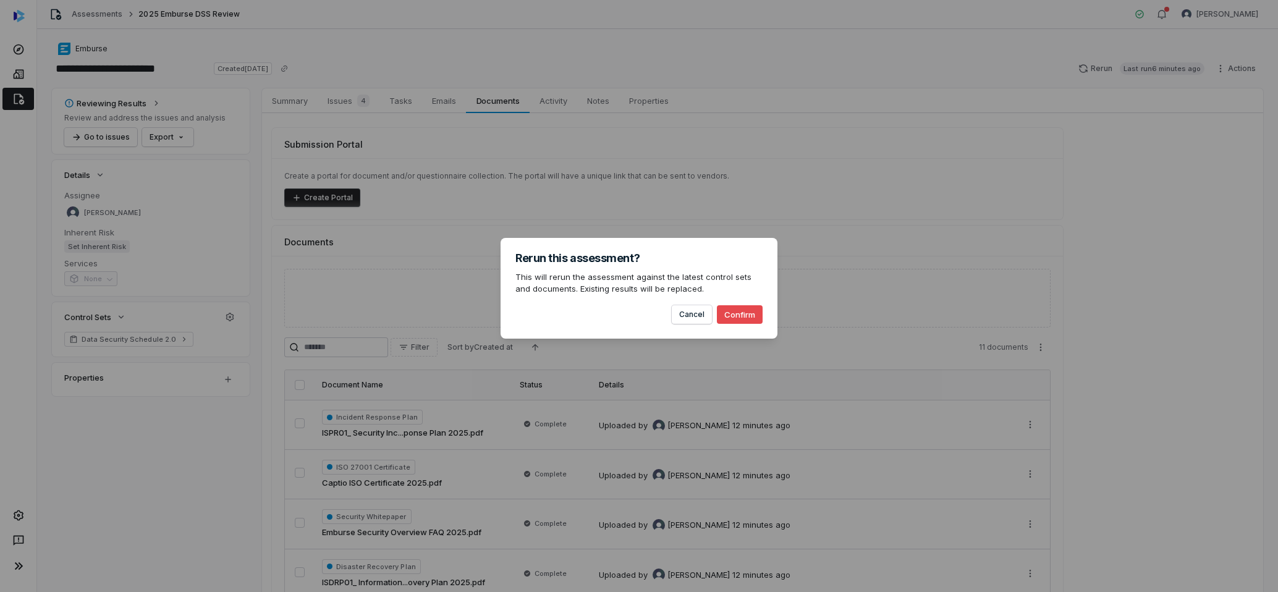
click at [737, 318] on button "Confirm" at bounding box center [740, 314] width 46 height 19
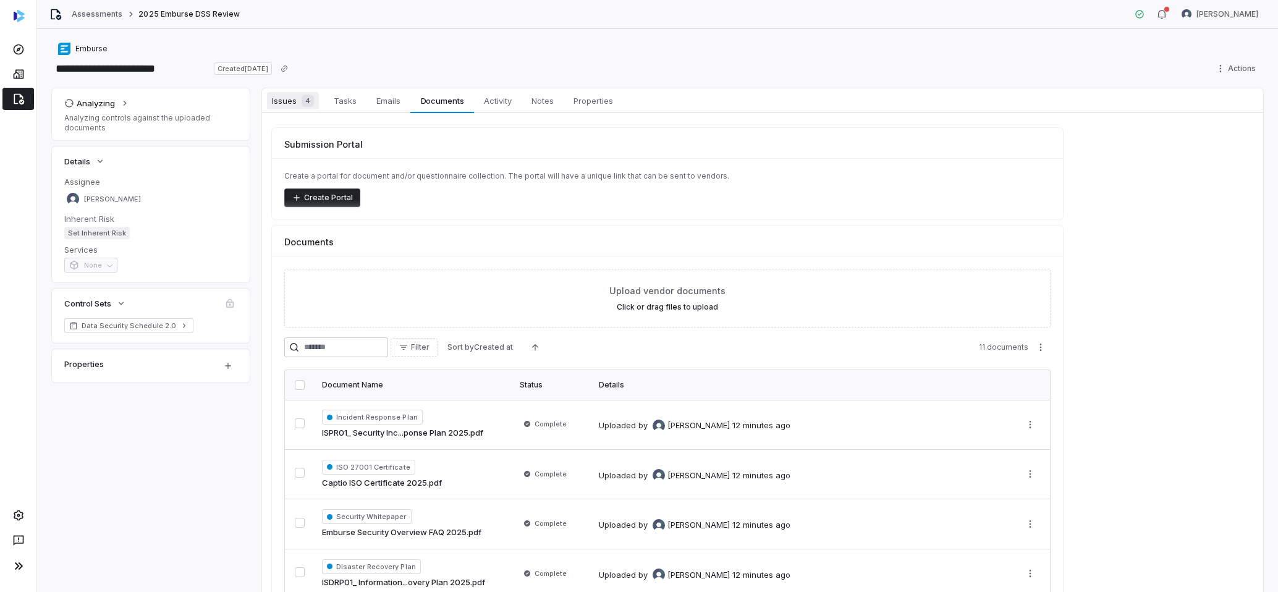
click at [291, 99] on span "Issues 4" at bounding box center [293, 100] width 52 height 17
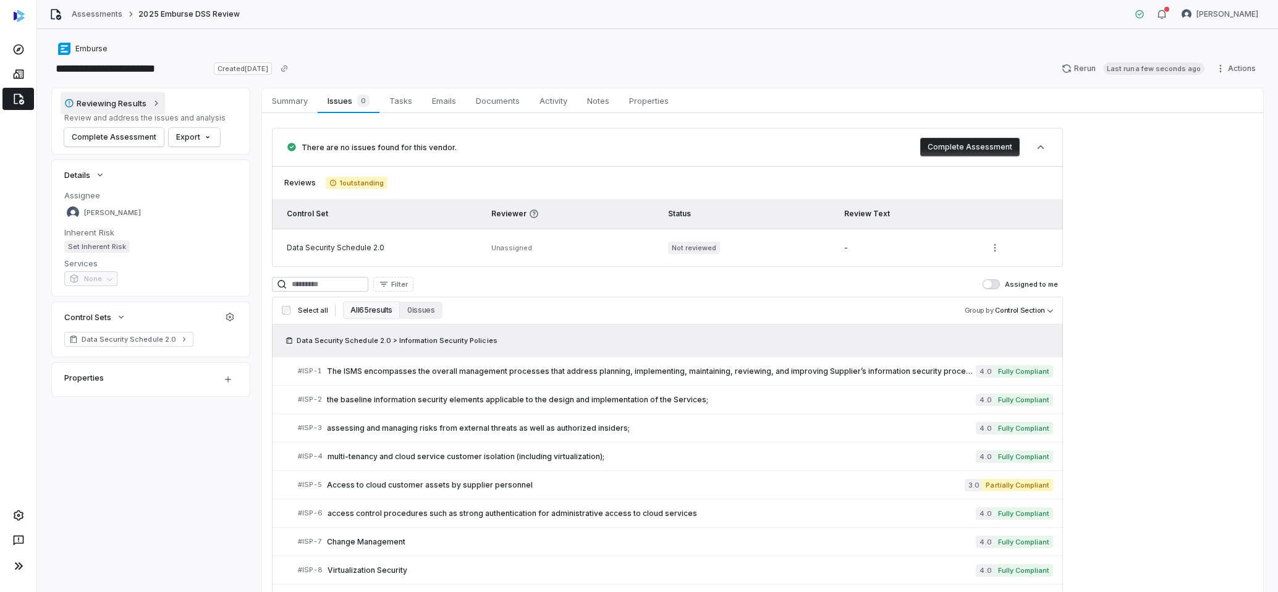
click at [151, 108] on icon "button" at bounding box center [156, 103] width 10 height 10
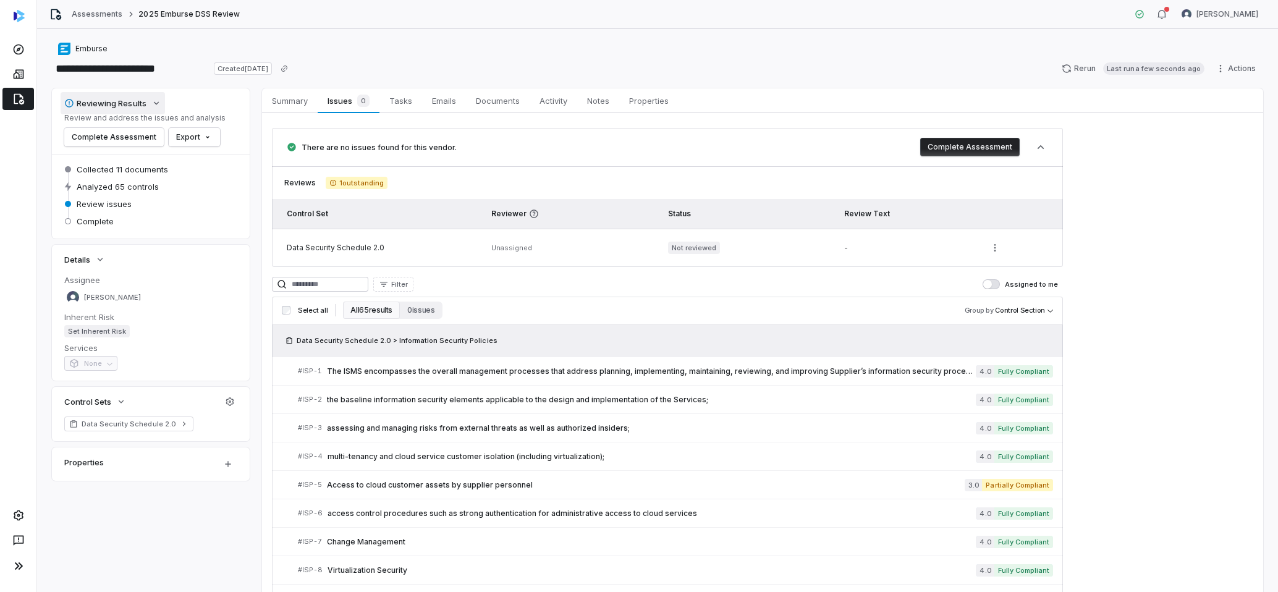
click at [151, 108] on icon "button" at bounding box center [156, 103] width 10 height 10
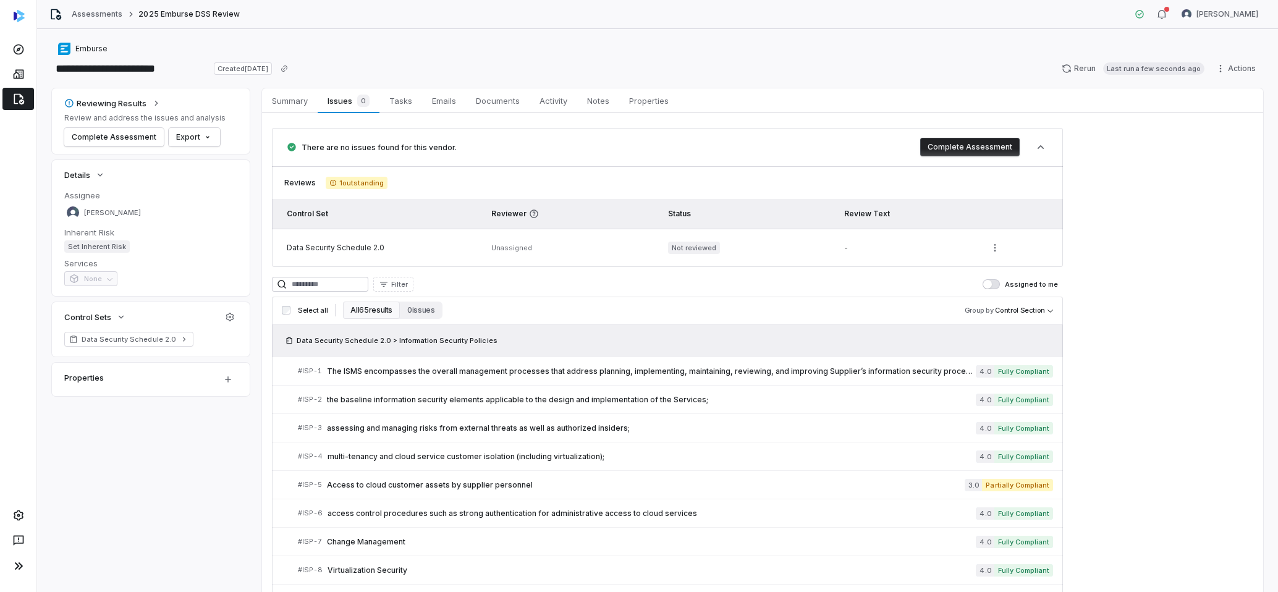
click at [998, 285] on button "Assigned to me" at bounding box center [991, 284] width 17 height 10
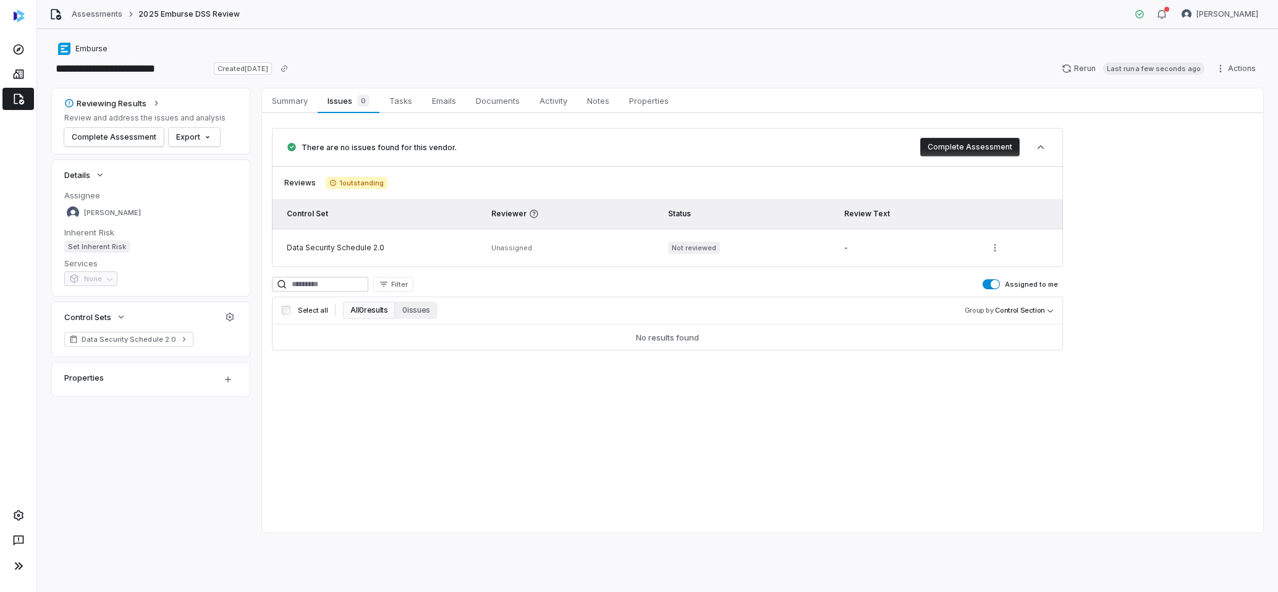
click at [746, 273] on div "There are no issues found for this vendor. Complete Assessment Reviews 1 outsta…" at bounding box center [667, 239] width 791 height 222
click at [518, 252] on span "Unassigned" at bounding box center [511, 247] width 41 height 9
click at [228, 377] on html "**********" at bounding box center [639, 296] width 1278 height 592
click at [227, 375] on html "**********" at bounding box center [639, 296] width 1278 height 592
click at [947, 146] on button "Complete Assessment" at bounding box center [969, 147] width 99 height 19
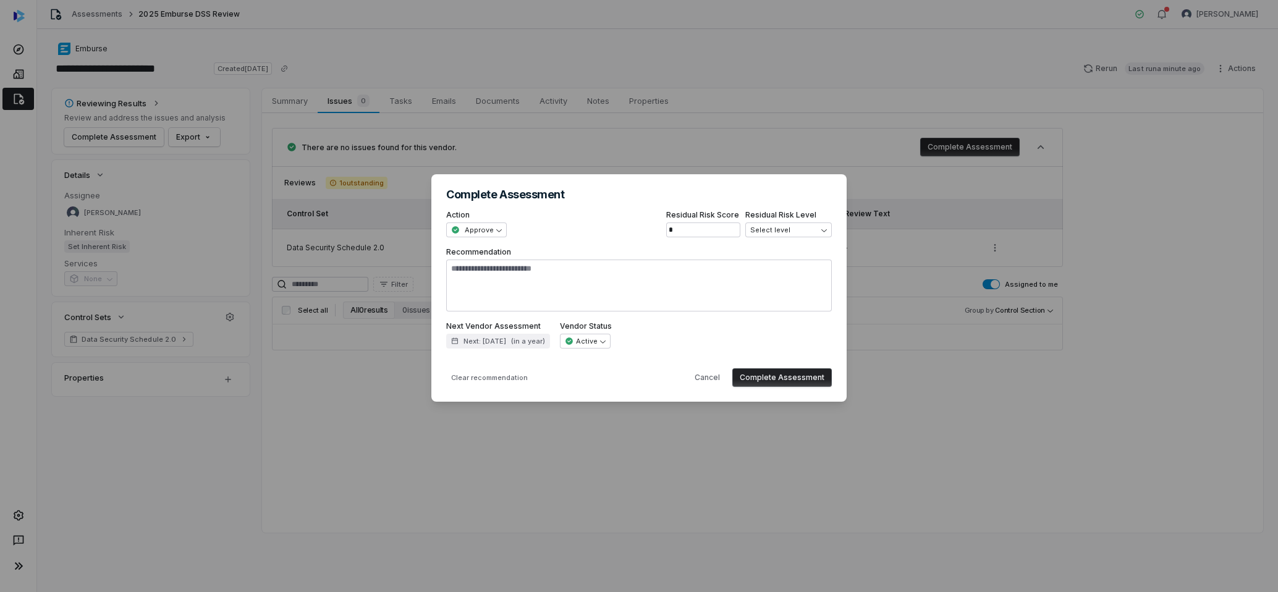
click at [759, 378] on button "Complete Assessment" at bounding box center [781, 377] width 99 height 19
type textarea "*"
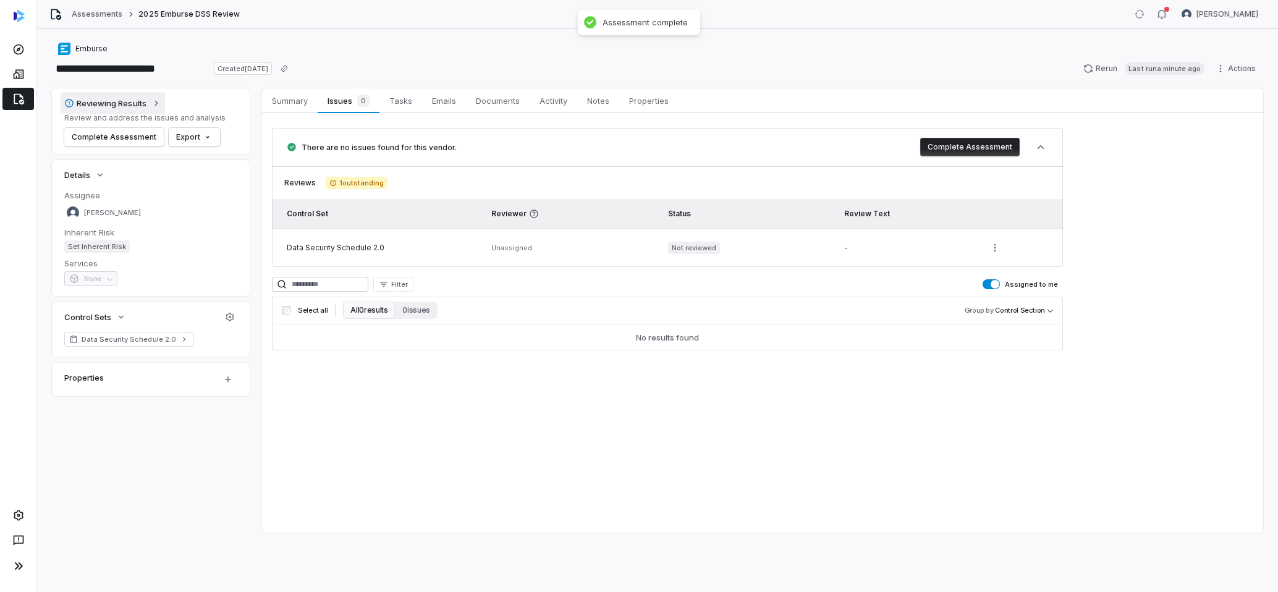
click at [150, 103] on button "Reviewing Results" at bounding box center [113, 103] width 104 height 22
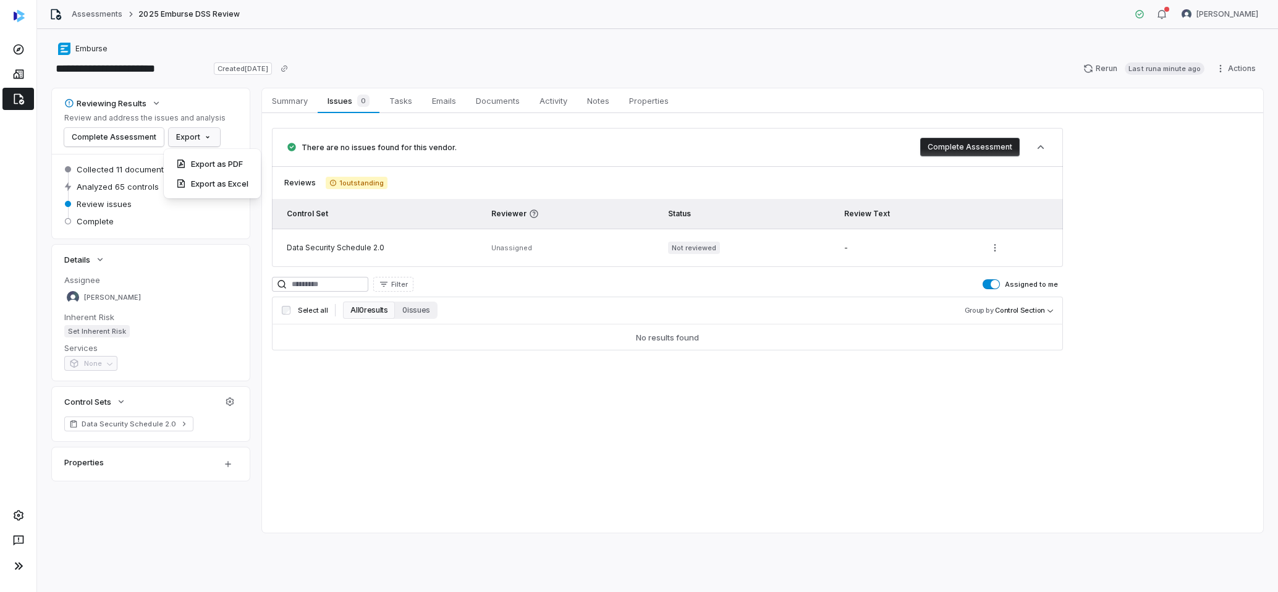
click at [174, 137] on html "**********" at bounding box center [639, 296] width 1278 height 592
click at [197, 164] on div "Export as PDF" at bounding box center [212, 164] width 87 height 20
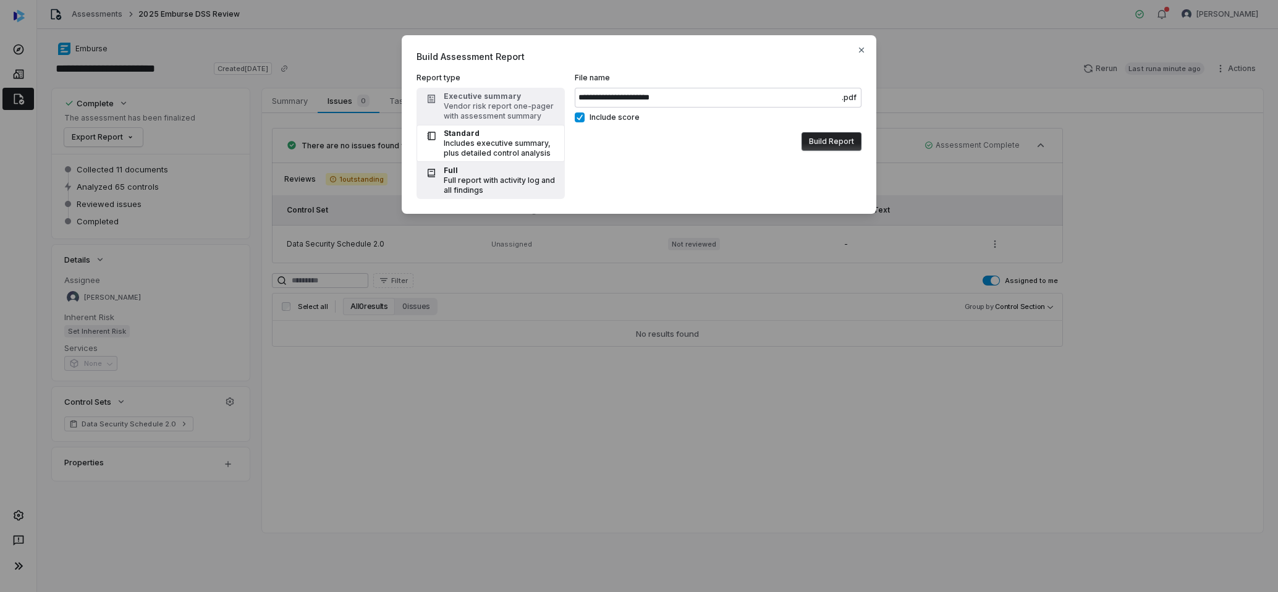
click at [513, 169] on div "Full" at bounding box center [501, 171] width 114 height 10
type input "**********"
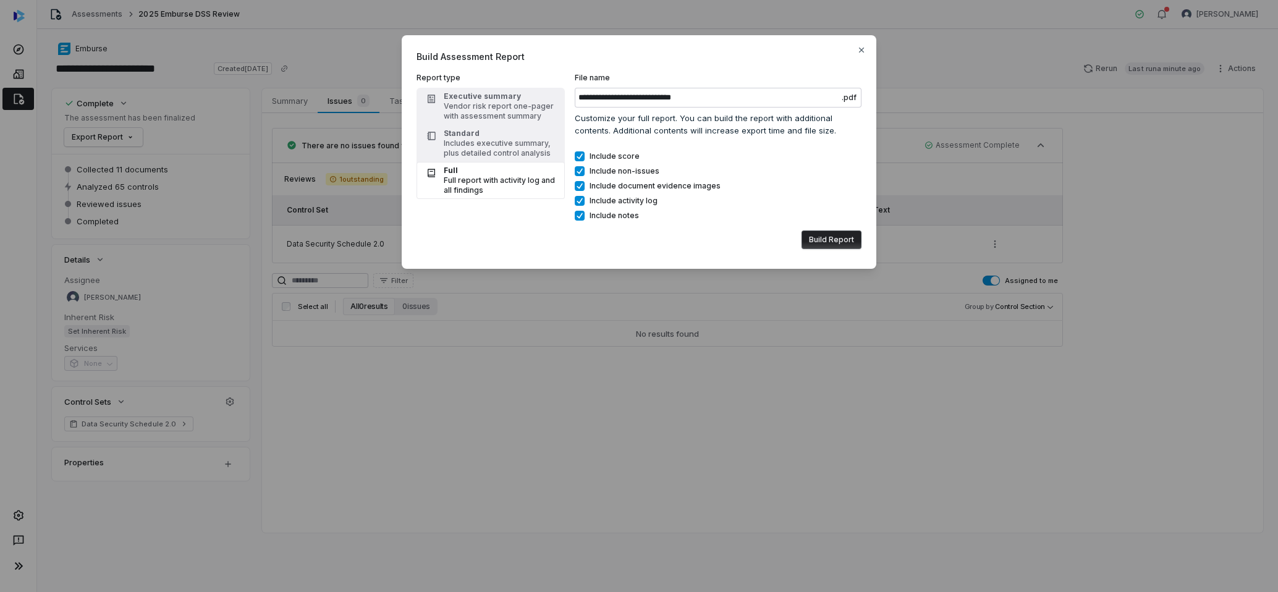
click at [834, 242] on button "Build Report" at bounding box center [831, 239] width 60 height 19
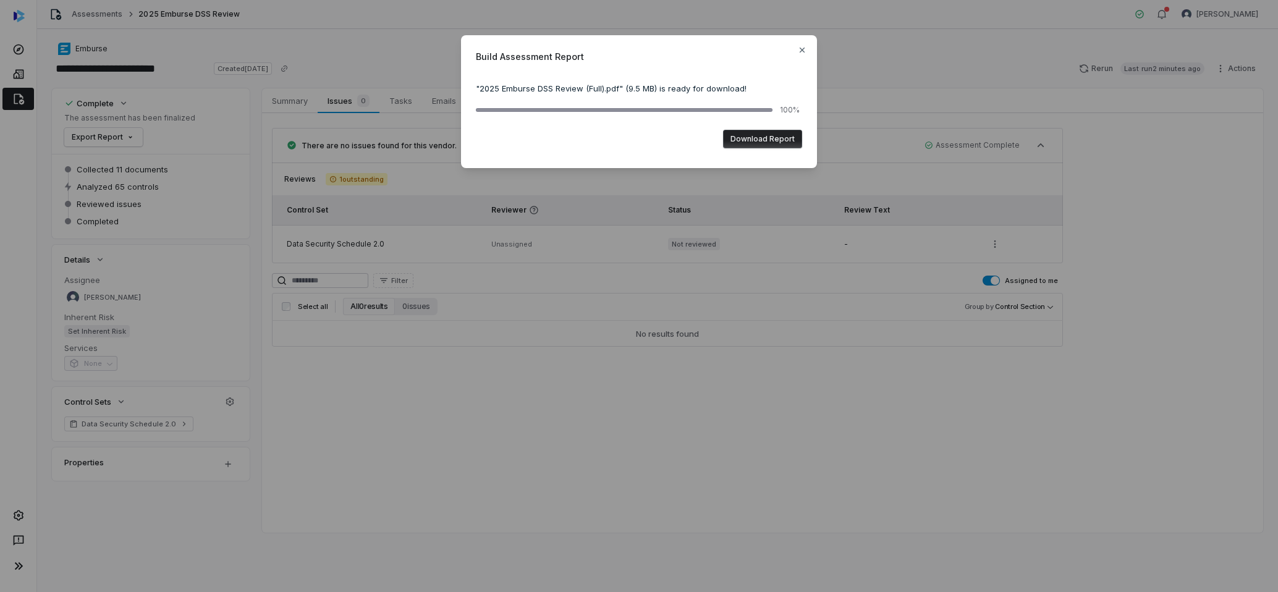
click at [745, 143] on button "Download Report" at bounding box center [762, 139] width 79 height 19
